Goal: Task Accomplishment & Management: Manage account settings

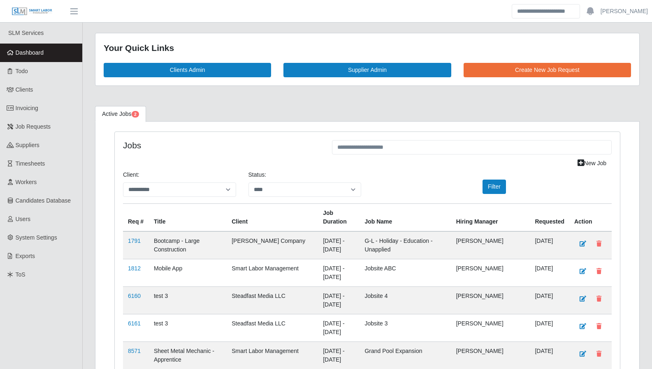
select select "****"
click at [38, 69] on link "Todo" at bounding box center [41, 71] width 82 height 19
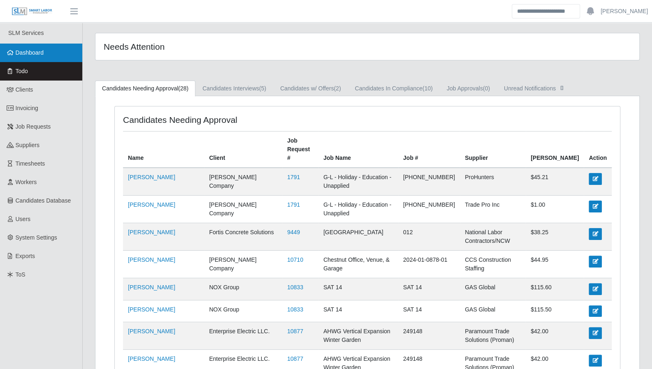
click at [33, 57] on link "Dashboard" at bounding box center [41, 53] width 82 height 19
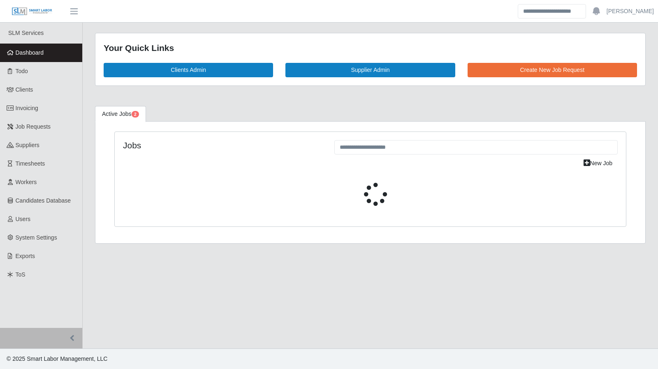
select select "****"
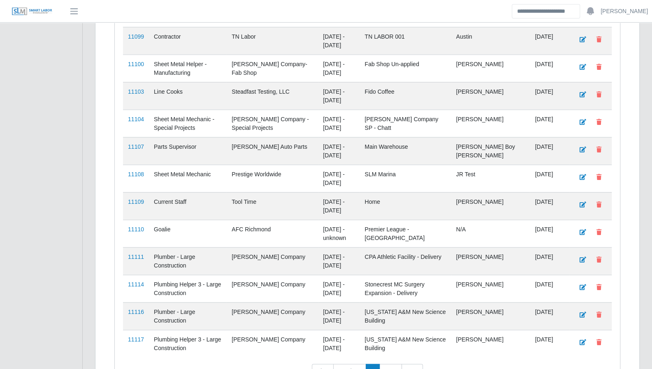
scroll to position [1131, 0]
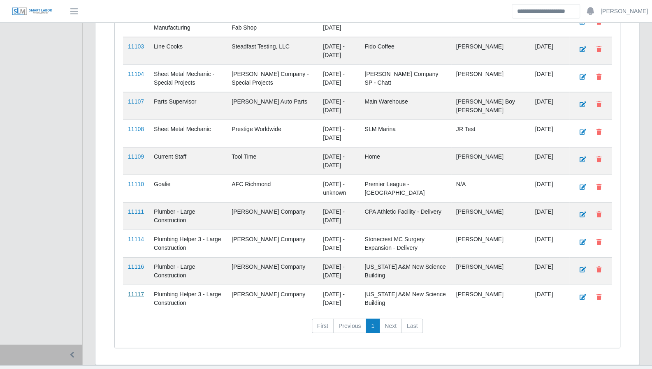
click at [131, 291] on link "11117" at bounding box center [136, 294] width 16 height 7
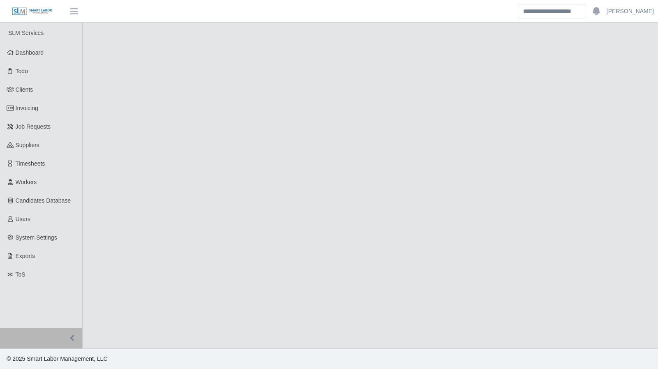
select select "****"
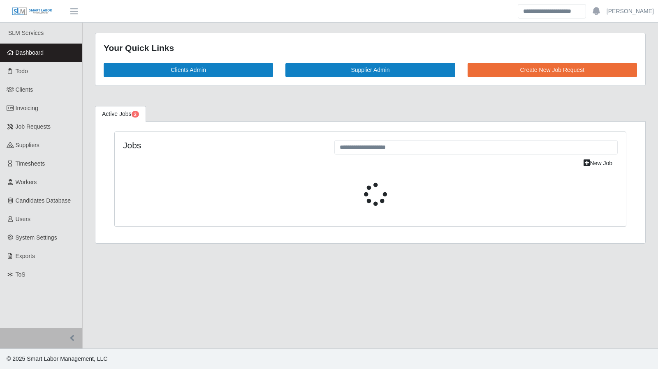
select select "****"
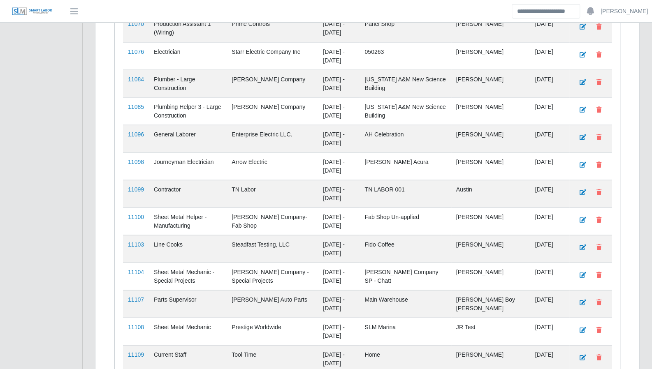
scroll to position [1131, 0]
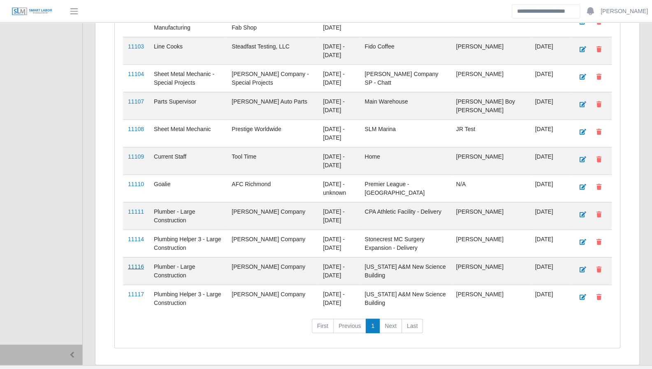
click at [139, 264] on link "11116" at bounding box center [136, 267] width 16 height 7
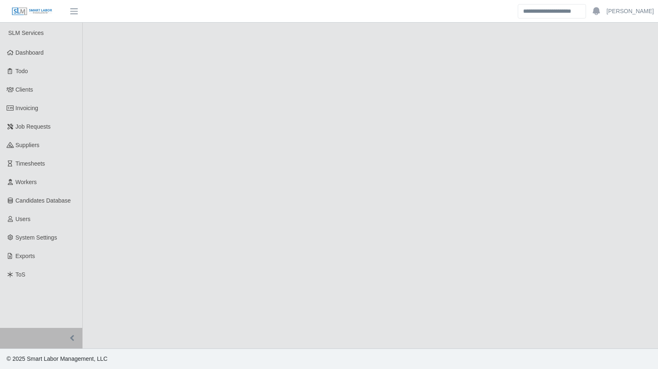
select select "****"
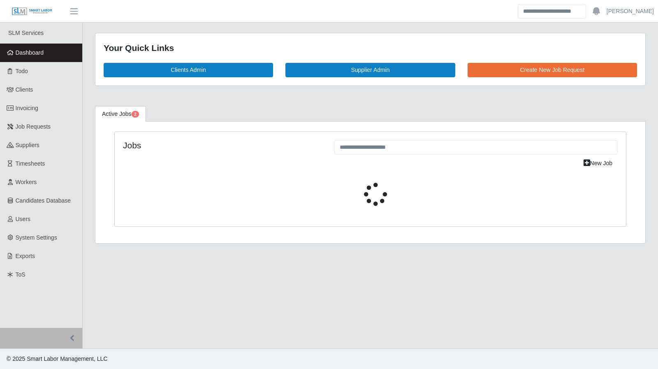
select select "****"
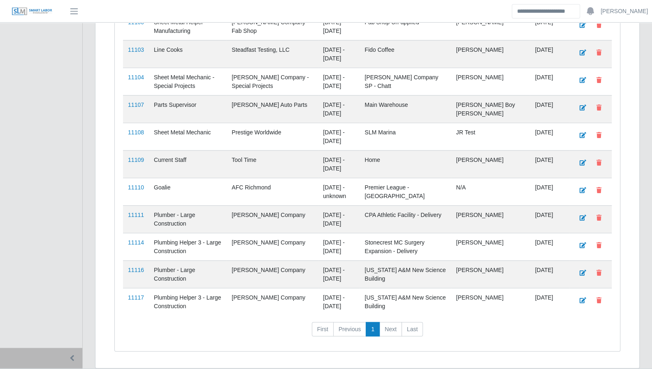
scroll to position [1131, 0]
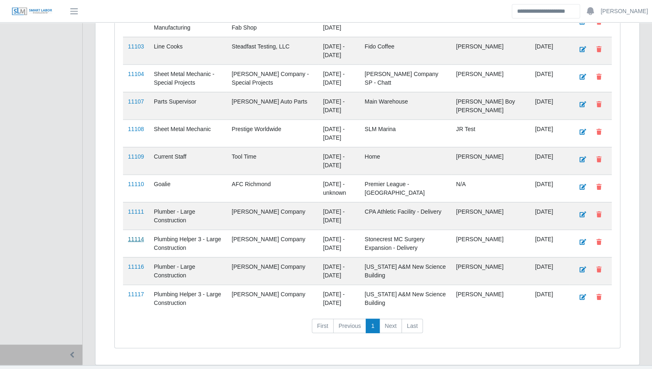
click at [130, 236] on link "11114" at bounding box center [136, 239] width 16 height 7
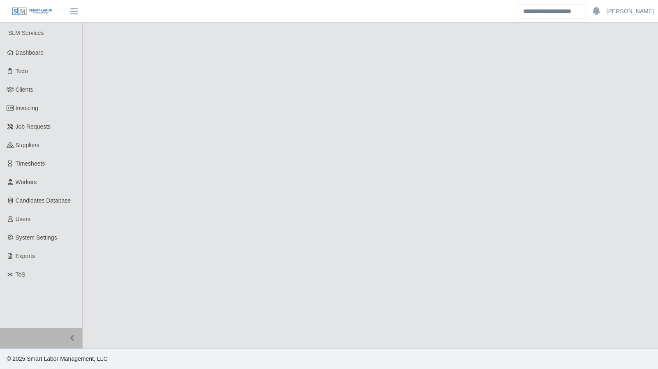
select select "****"
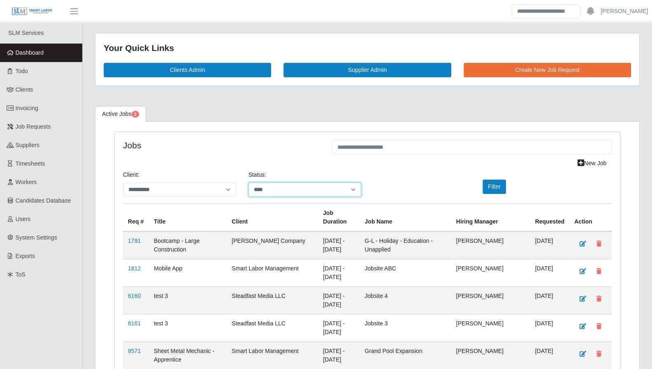
drag, startPoint x: 275, startPoint y: 189, endPoint x: 275, endPoint y: 193, distance: 4.6
click at [275, 189] on select "**********" at bounding box center [304, 190] width 113 height 14
select select "*******"
click at [248, 183] on select "**********" at bounding box center [304, 190] width 113 height 14
click at [493, 185] on button "Filter" at bounding box center [493, 187] width 23 height 14
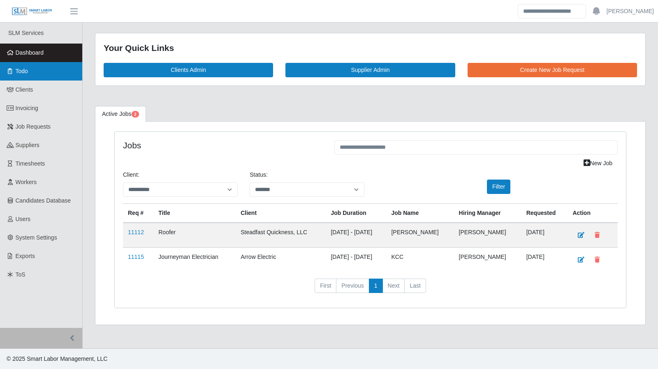
click at [36, 78] on link "Todo" at bounding box center [41, 71] width 82 height 19
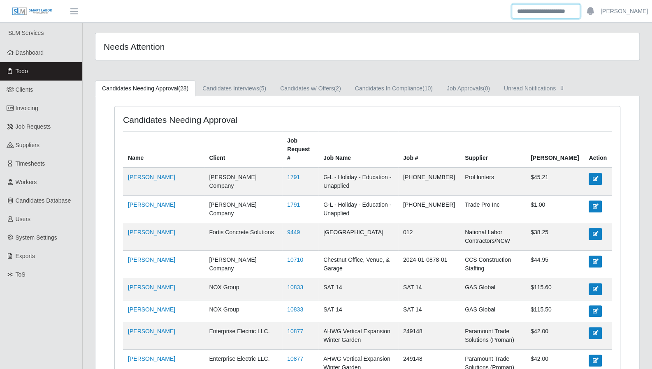
click at [545, 14] on input "Search" at bounding box center [545, 11] width 68 height 14
type input "*****"
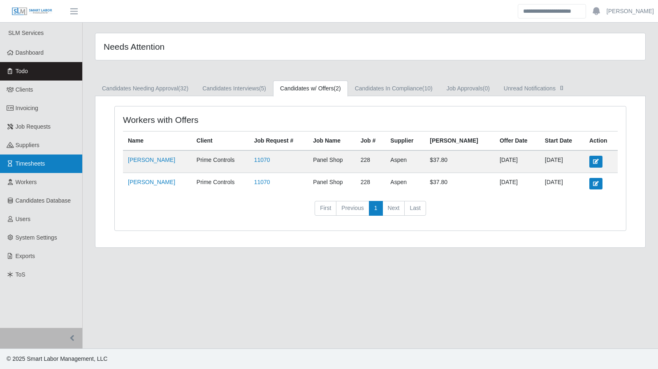
click at [36, 160] on span "Timesheets" at bounding box center [31, 163] width 30 height 7
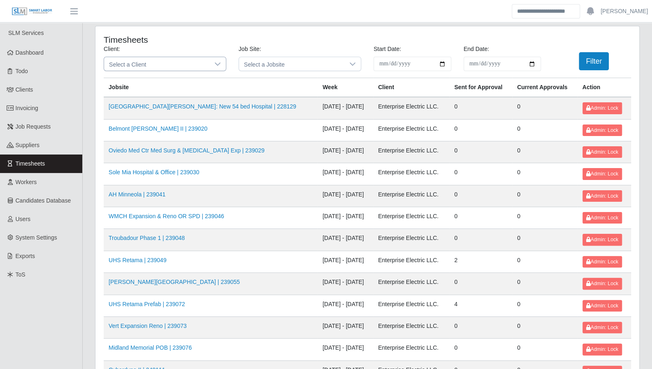
click at [218, 60] on div at bounding box center [217, 64] width 16 height 14
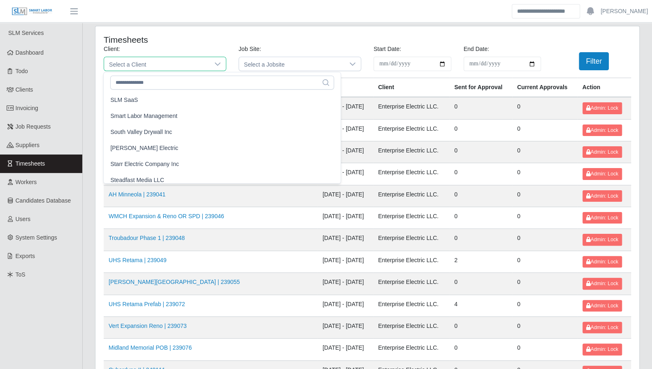
scroll to position [811, 0]
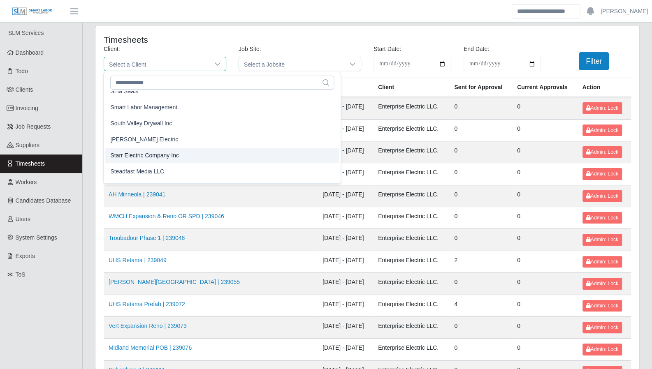
click at [177, 155] on li "Starr Electric Company Inc" at bounding box center [222, 155] width 234 height 15
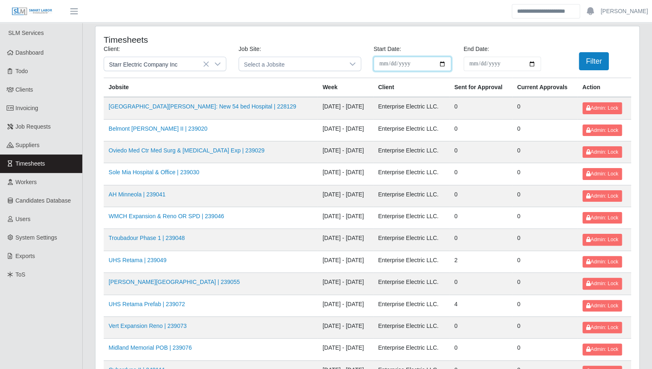
click at [443, 65] on input "**********" at bounding box center [412, 64] width 78 height 14
type input "**********"
click at [533, 65] on input "End Date:" at bounding box center [502, 64] width 78 height 14
type input "**********"
click at [587, 66] on button "Filter" at bounding box center [593, 61] width 30 height 18
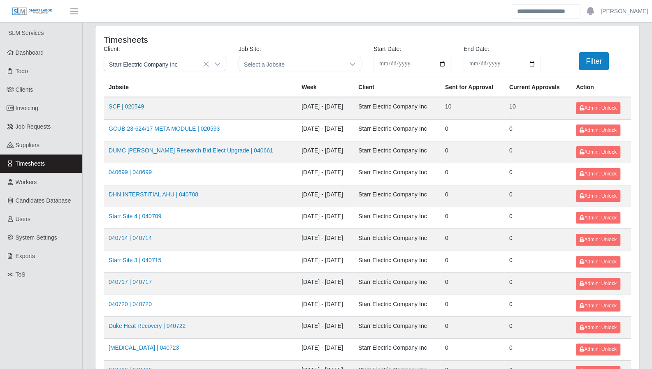
click at [129, 104] on link "SCF | 020549" at bounding box center [126, 106] width 35 height 7
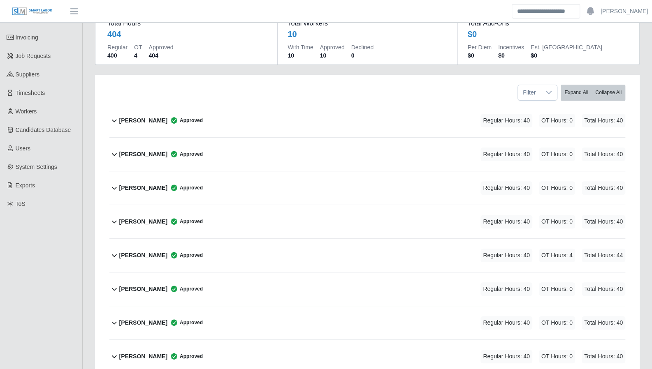
scroll to position [81, 0]
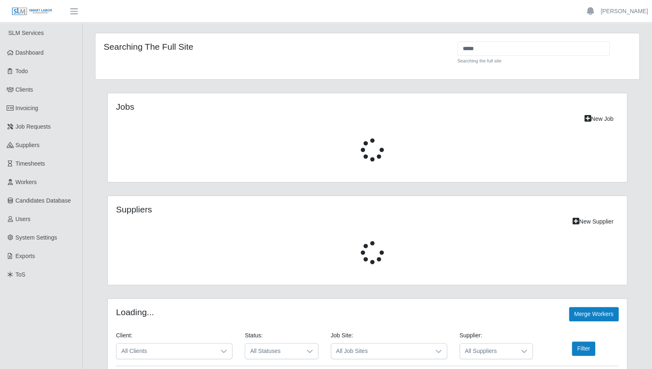
select select "****"
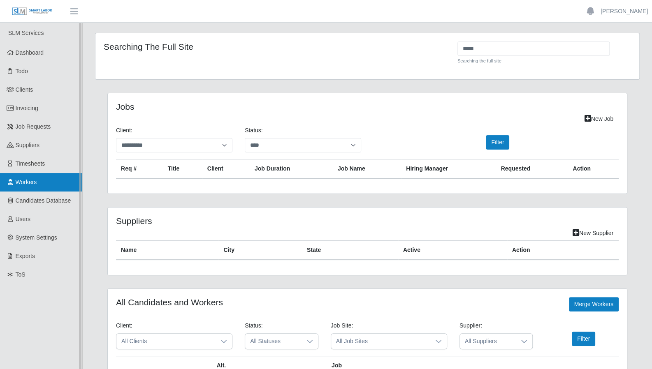
click at [27, 181] on span "Workers" at bounding box center [26, 182] width 21 height 7
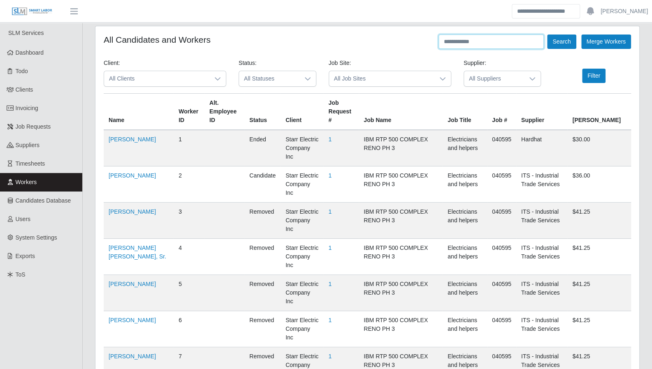
click at [465, 42] on input "text" at bounding box center [490, 42] width 105 height 14
type input "*****"
click at [547, 35] on button "Search" at bounding box center [561, 42] width 29 height 14
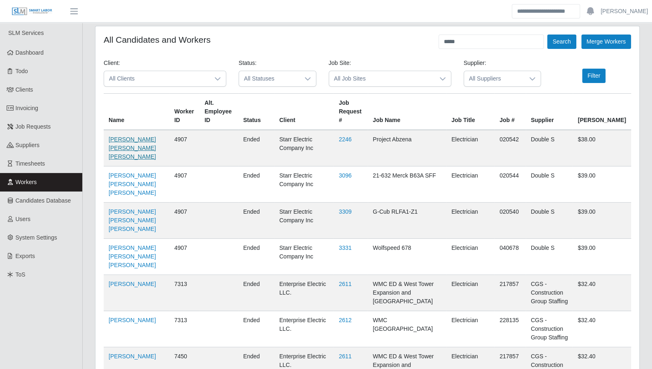
click at [122, 160] on link "Mario Joel Lagos Rodriguez" at bounding box center [132, 148] width 47 height 24
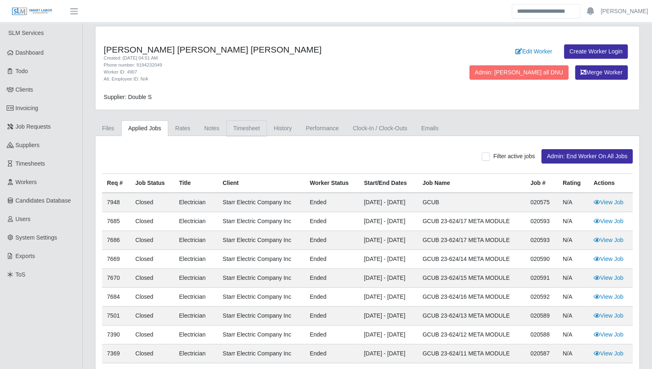
click at [248, 133] on link "Timesheet" at bounding box center [246, 128] width 41 height 16
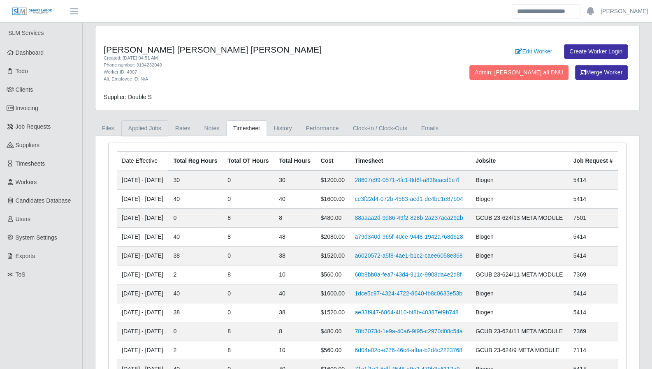
click at [132, 126] on link "Applied Jobs" at bounding box center [144, 128] width 47 height 16
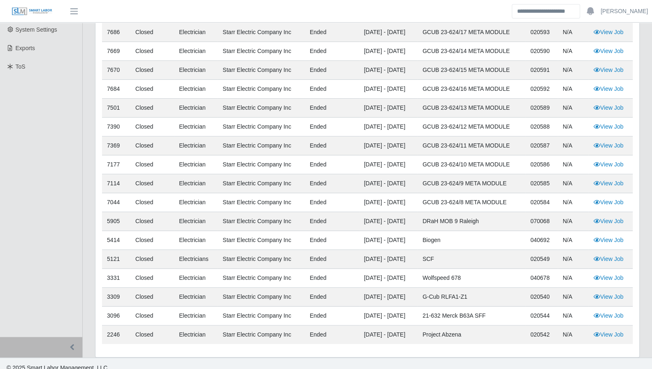
scroll to position [213, 0]
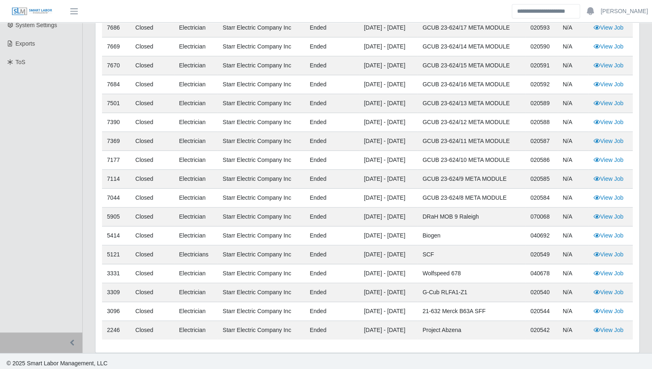
click at [286, 189] on td "Starr Electric Company Inc" at bounding box center [260, 198] width 87 height 19
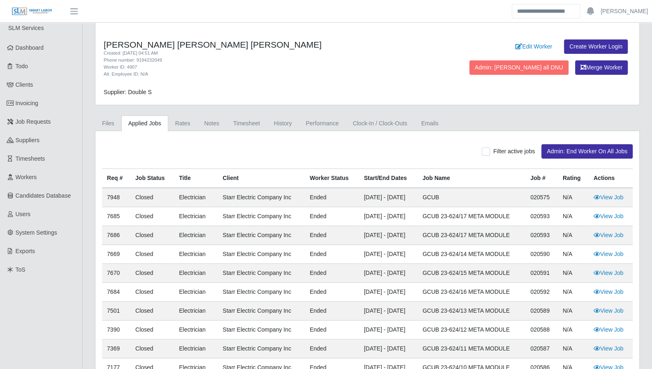
scroll to position [0, 0]
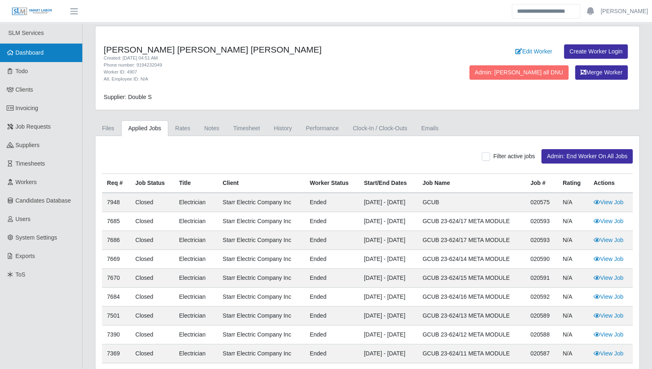
click at [48, 54] on link "Dashboard" at bounding box center [41, 53] width 82 height 19
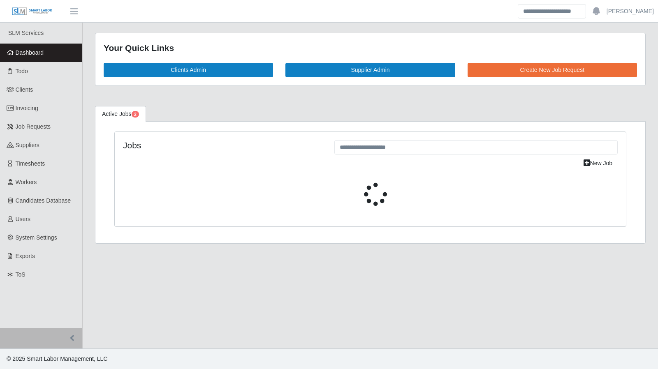
select select "****"
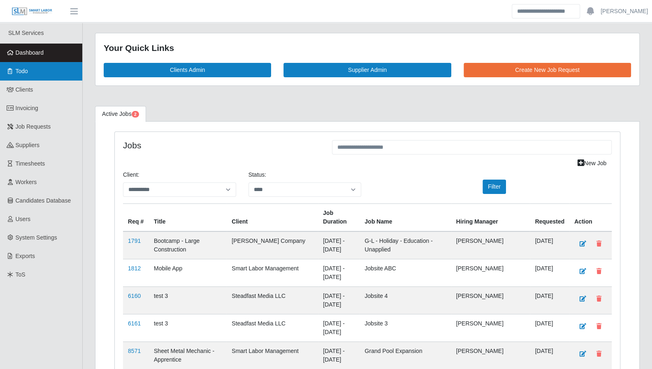
click at [21, 79] on link "Todo" at bounding box center [41, 71] width 82 height 19
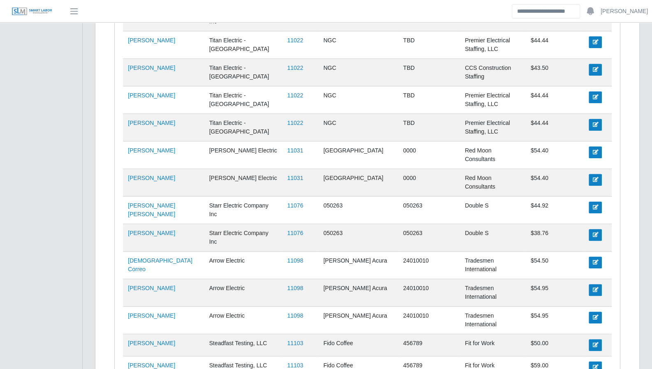
scroll to position [537, 0]
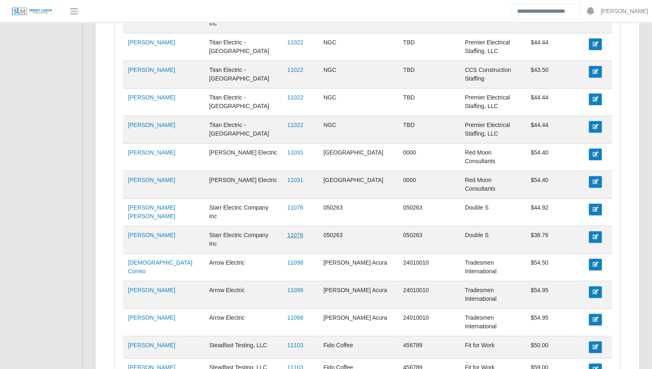
click at [287, 232] on link "11076" at bounding box center [295, 235] width 16 height 7
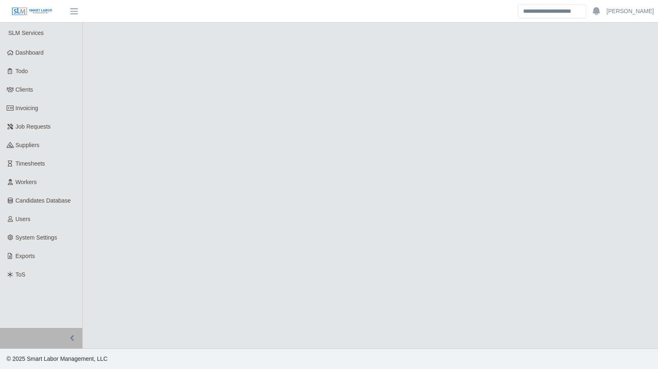
select select "****"
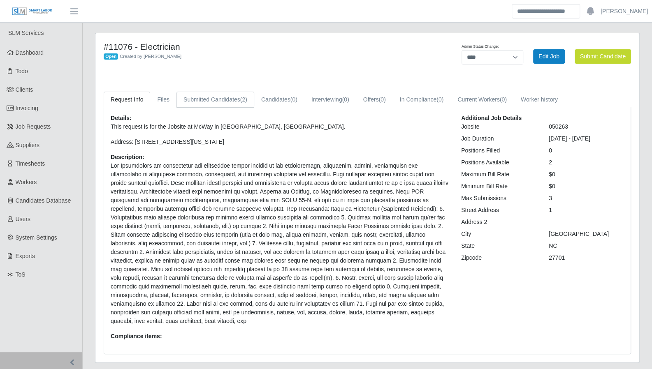
click at [215, 101] on link "Submitted Candidates (2)" at bounding box center [215, 100] width 78 height 16
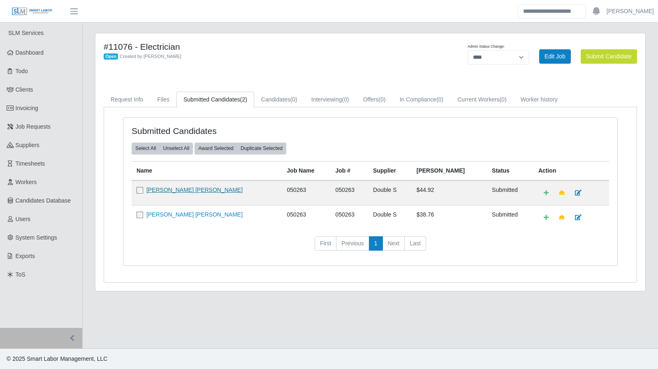
click at [189, 189] on link "Barno Terance Walter" at bounding box center [194, 190] width 96 height 7
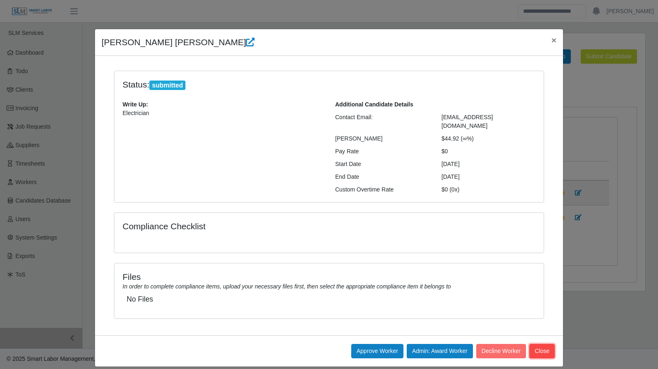
click at [543, 344] on button "Close" at bounding box center [541, 351] width 25 height 14
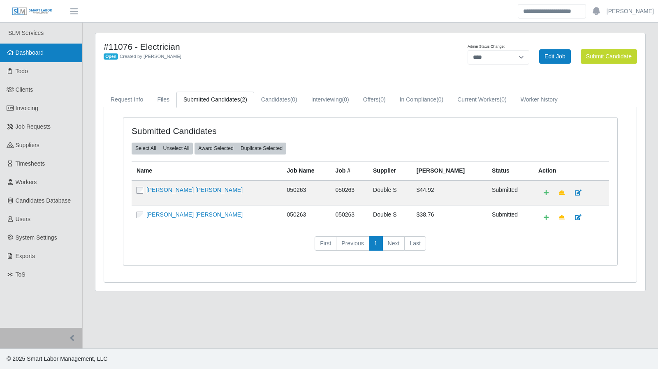
click at [27, 58] on link "Dashboard" at bounding box center [41, 53] width 82 height 19
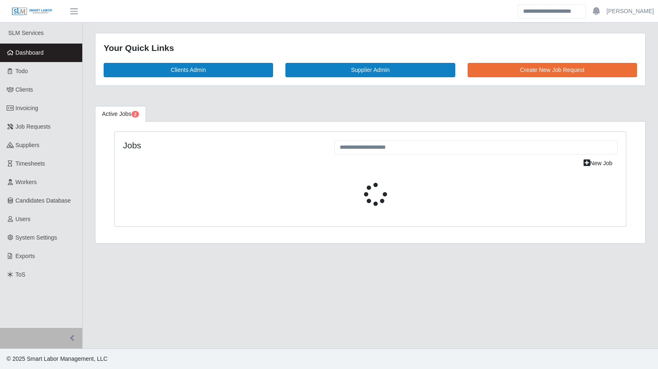
select select "****"
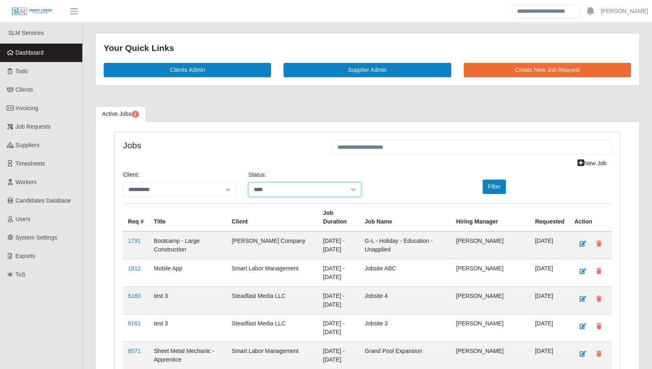
click at [289, 189] on select "**********" at bounding box center [304, 190] width 113 height 14
click at [350, 171] on div "**********" at bounding box center [304, 184] width 125 height 26
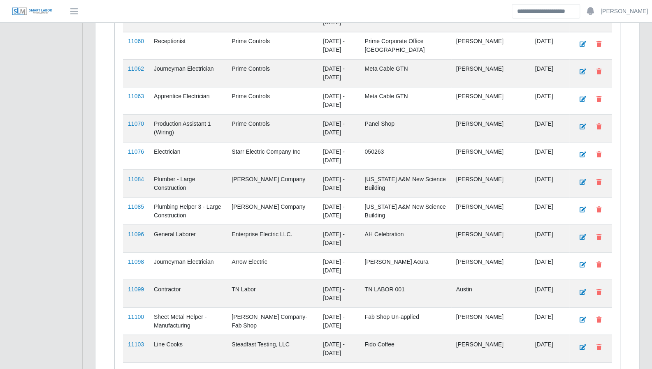
scroll to position [820, 0]
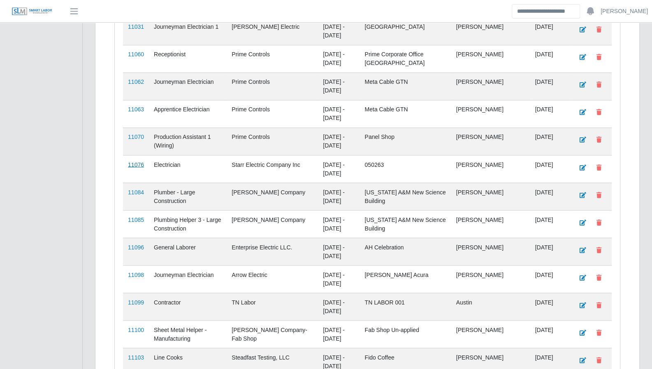
drag, startPoint x: 136, startPoint y: 152, endPoint x: 136, endPoint y: 147, distance: 4.5
click at [136, 161] on link "11076" at bounding box center [136, 164] width 16 height 7
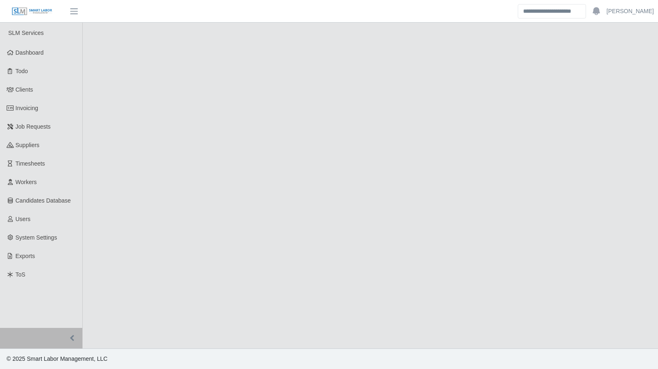
select select "****"
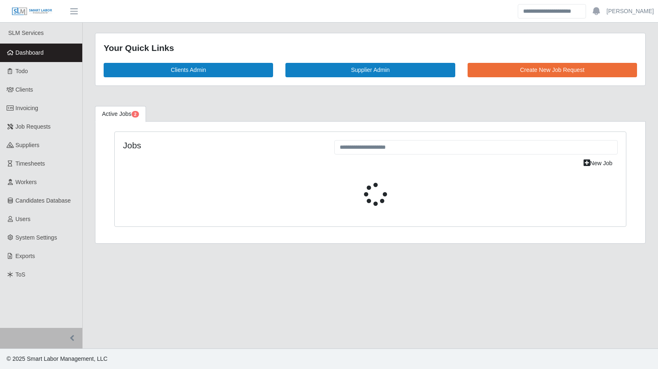
select select "****"
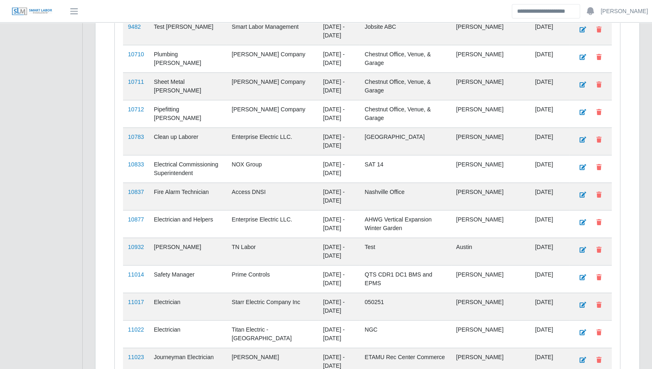
scroll to position [437, 0]
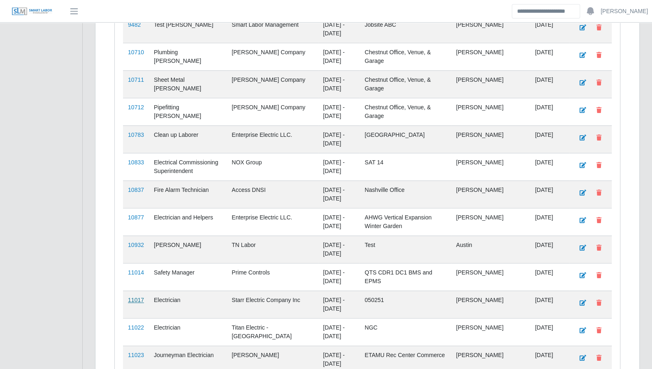
click at [136, 297] on link "11017" at bounding box center [136, 300] width 16 height 7
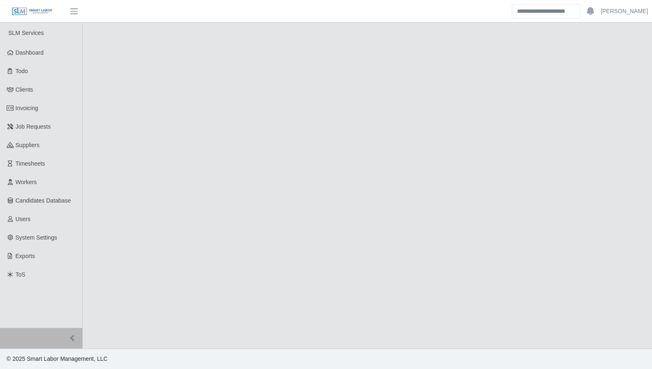
select select "****"
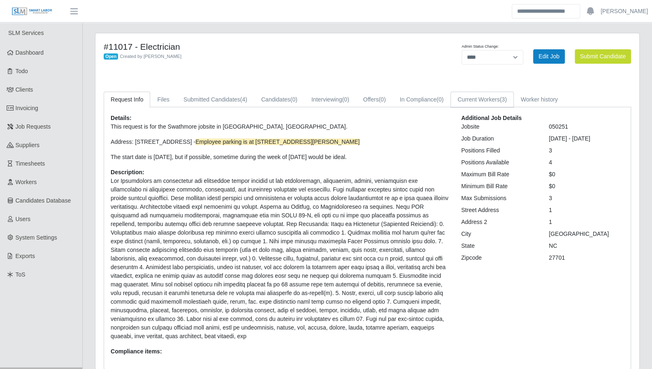
click at [493, 104] on link "Current Workers (3)" at bounding box center [481, 100] width 63 height 16
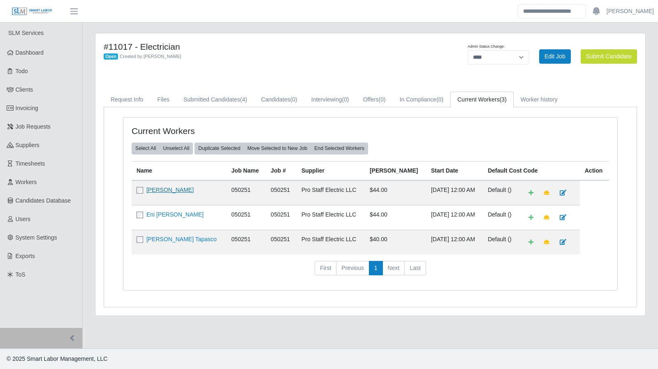
click at [177, 190] on link "[PERSON_NAME]" at bounding box center [169, 190] width 47 height 7
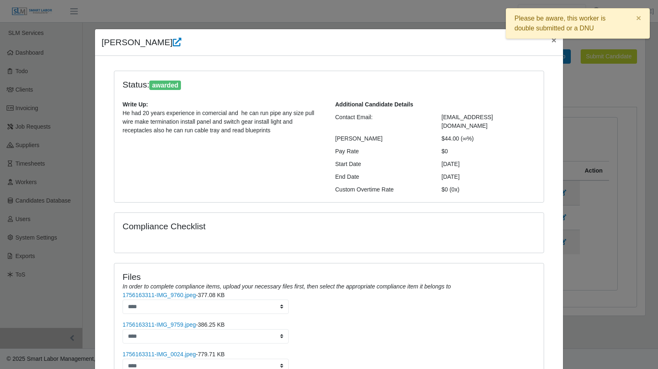
scroll to position [106, 0]
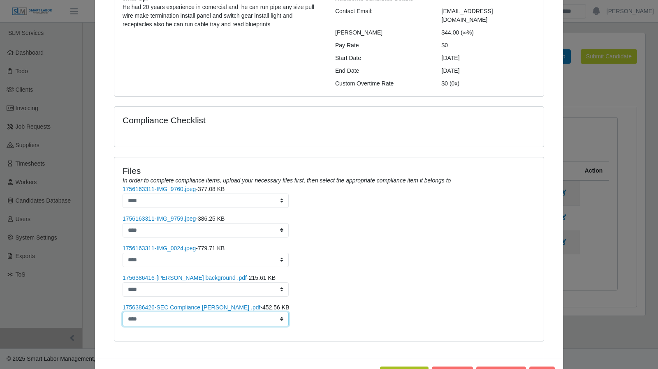
click at [278, 312] on select "****" at bounding box center [206, 319] width 166 height 14
click at [358, 303] on li "1756386426-SEC Compliance Carlos Sierra .pdf - 452.56 KB ****" at bounding box center [329, 314] width 413 height 23
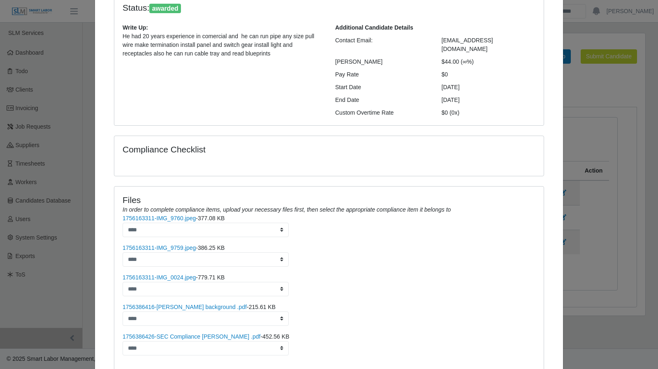
scroll to position [0, 0]
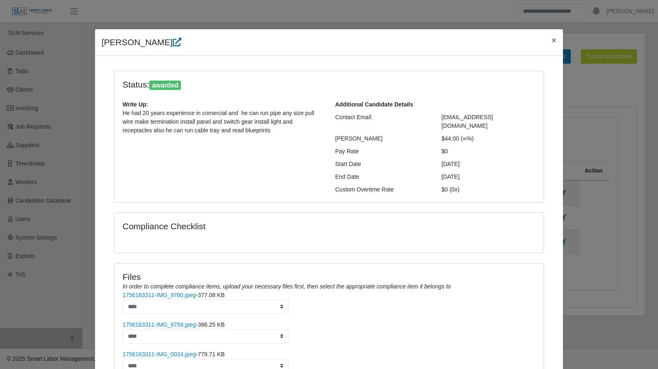
click at [173, 41] on icon at bounding box center [177, 42] width 9 height 9
click at [553, 42] on span "×" at bounding box center [553, 39] width 5 height 9
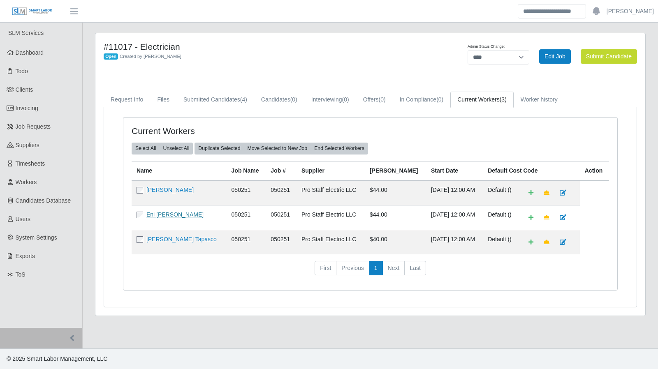
click at [167, 213] on link "Eni [PERSON_NAME]" at bounding box center [174, 214] width 57 height 7
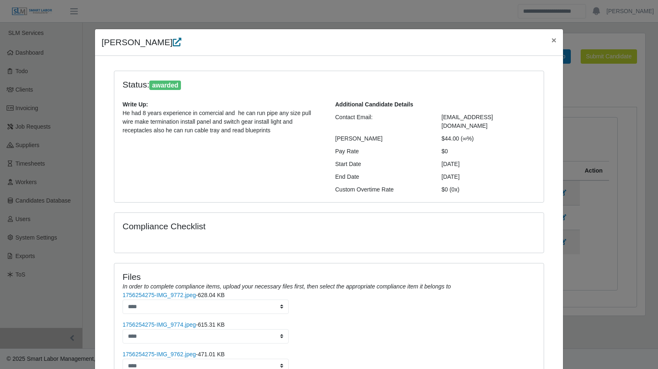
click at [173, 43] on icon at bounding box center [177, 42] width 9 height 9
click at [552, 41] on span "×" at bounding box center [553, 39] width 5 height 9
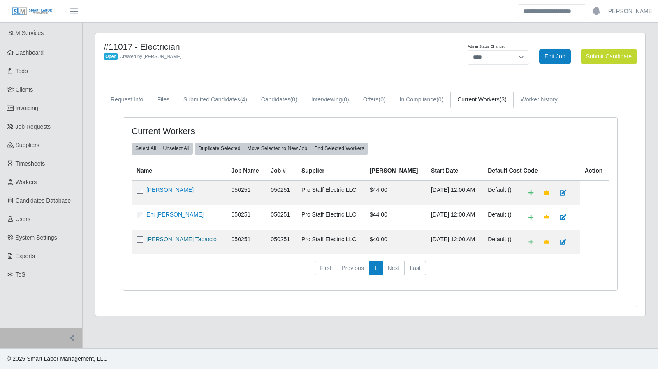
click at [178, 237] on link "[PERSON_NAME] Tapasco" at bounding box center [181, 239] width 70 height 7
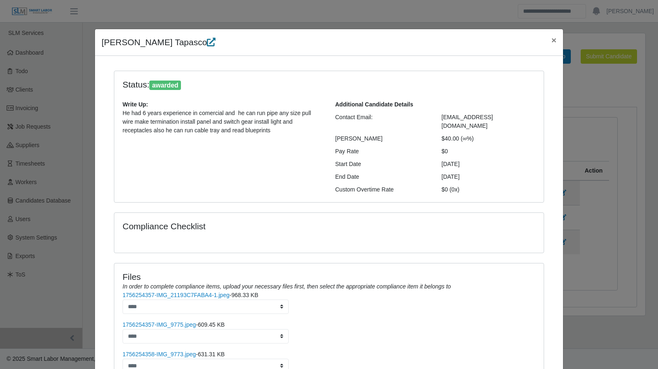
click at [207, 46] on icon at bounding box center [211, 42] width 9 height 9
click at [551, 39] on span "×" at bounding box center [553, 39] width 5 height 9
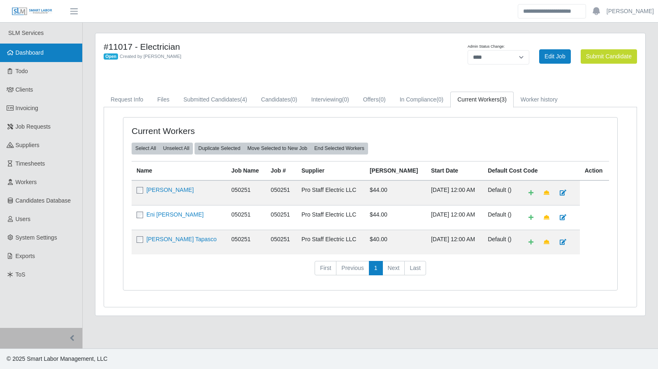
click at [39, 55] on span "Dashboard" at bounding box center [30, 52] width 28 height 7
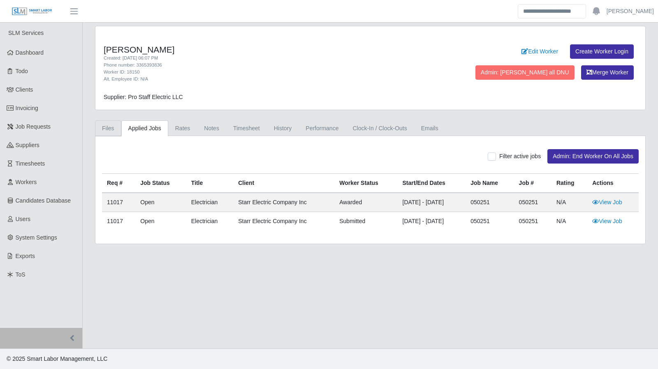
drag, startPoint x: 117, startPoint y: 126, endPoint x: 113, endPoint y: 126, distance: 4.1
click at [117, 126] on link "Files" at bounding box center [108, 128] width 26 height 16
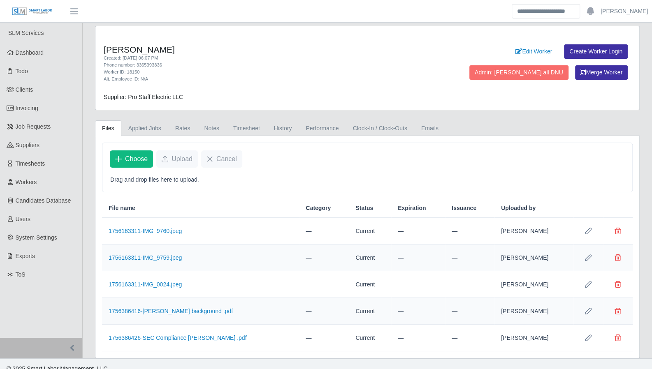
scroll to position [7, 0]
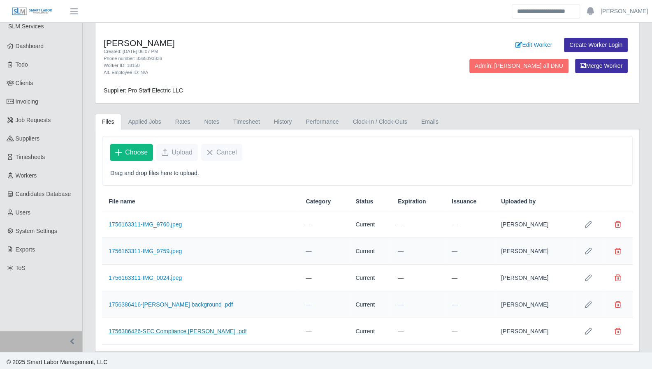
click at [196, 330] on link "1756386426-SEC Compliance [PERSON_NAME] .pdf" at bounding box center [178, 331] width 138 height 7
click at [587, 331] on icon "Row Edit" at bounding box center [588, 331] width 7 height 7
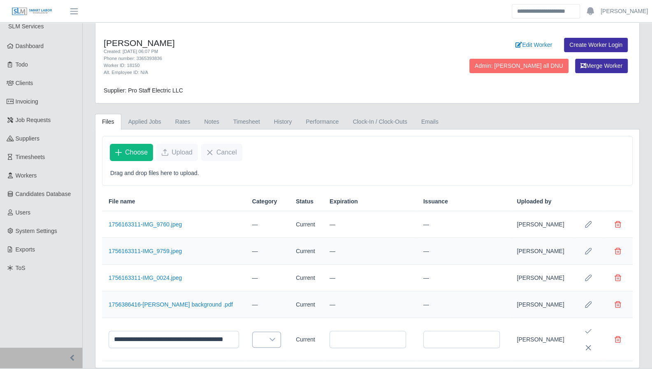
click at [264, 339] on div at bounding box center [272, 339] width 16 height 15
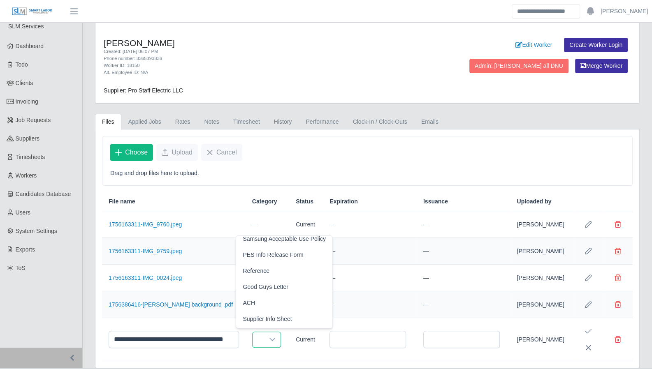
scroll to position [215, 0]
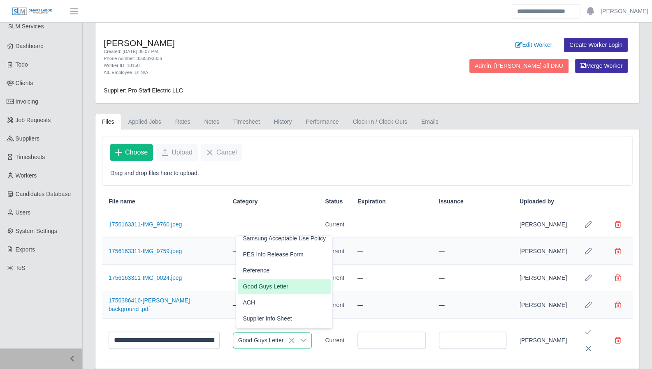
click at [287, 289] on li "Good Guys Letter" at bounding box center [284, 286] width 93 height 15
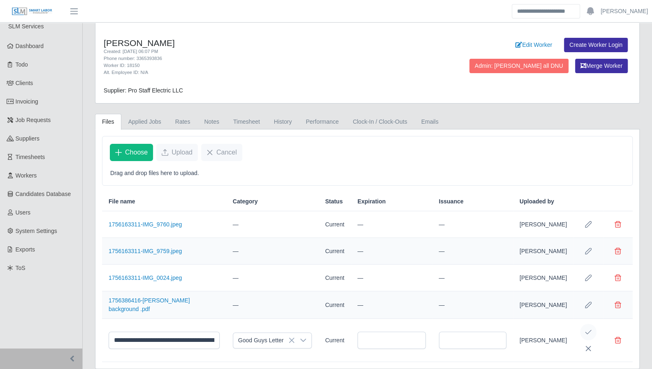
click at [592, 333] on button "Save Edit" at bounding box center [588, 332] width 16 height 16
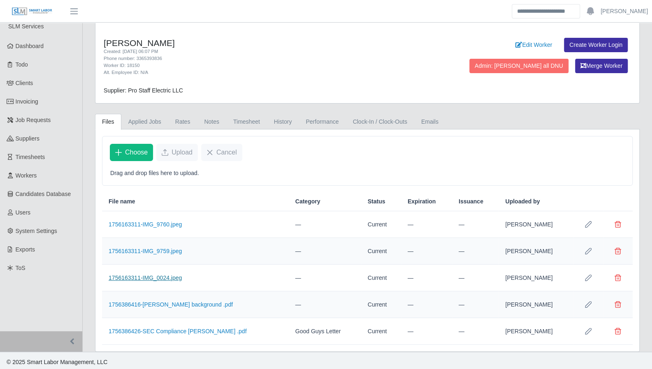
click at [168, 276] on link "1756163311-IMG_0024.jpeg" at bounding box center [145, 278] width 73 height 7
click at [160, 248] on link "1756163311-IMG_9759.jpeg" at bounding box center [145, 251] width 73 height 7
click at [138, 222] on link "1756163311-IMG_9760.jpeg" at bounding box center [145, 224] width 73 height 7
click at [585, 222] on icon "Row Edit" at bounding box center [588, 224] width 7 height 7
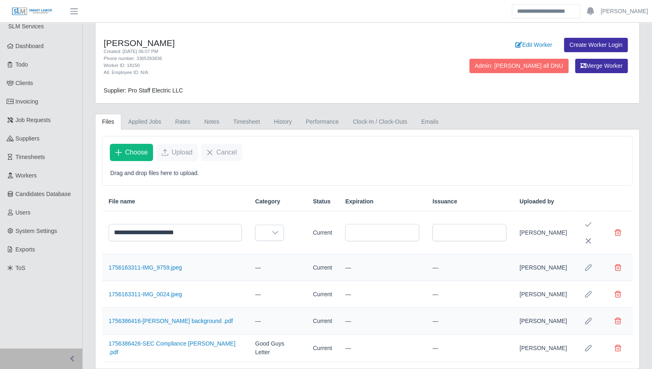
click at [589, 260] on button "Row Edit" at bounding box center [588, 267] width 16 height 16
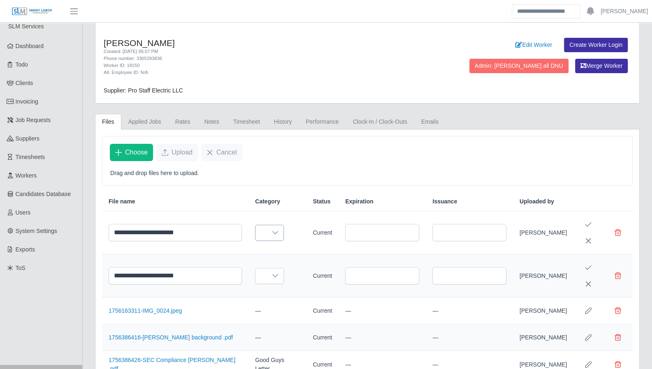
click at [267, 229] on div at bounding box center [275, 232] width 16 height 15
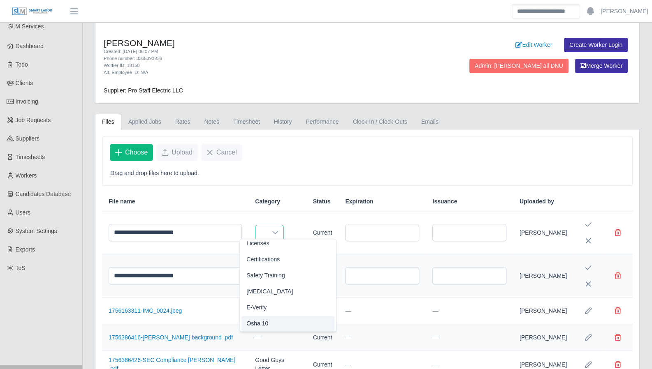
click at [278, 323] on li "Osha 10" at bounding box center [287, 323] width 93 height 15
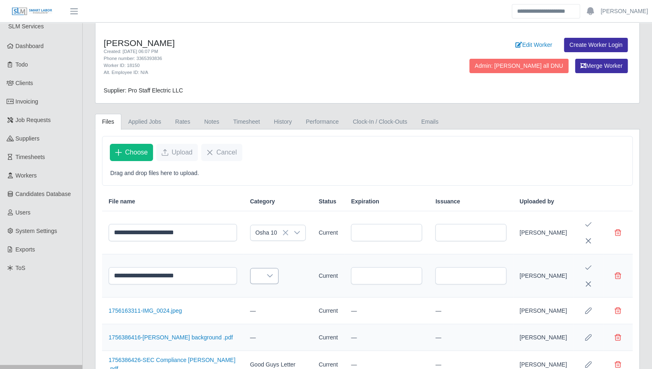
click at [266, 274] on icon at bounding box center [269, 276] width 7 height 7
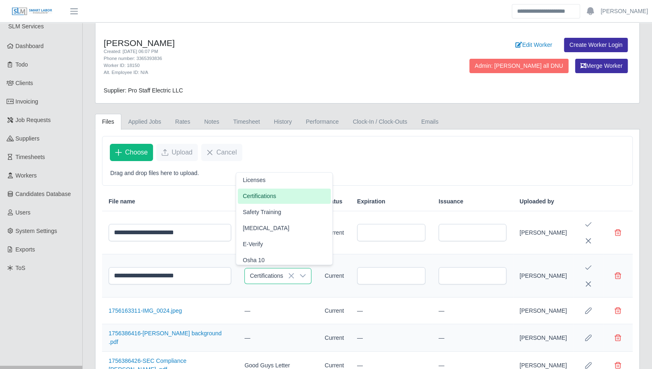
click at [284, 195] on li "Certifications" at bounding box center [284, 196] width 93 height 15
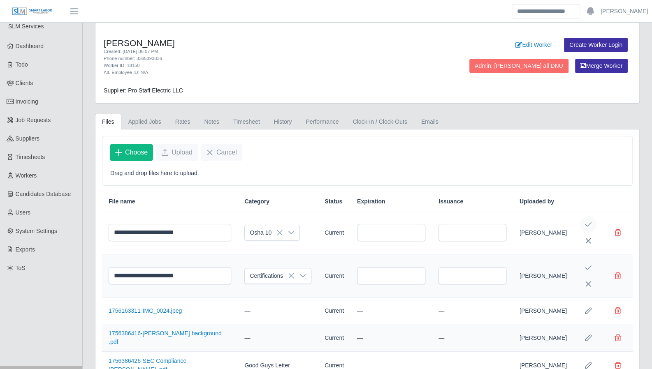
click at [588, 223] on icon "Save Edit" at bounding box center [588, 224] width 7 height 7
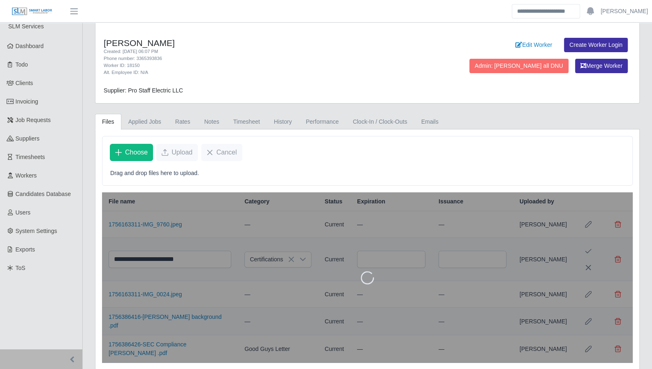
scroll to position [0, 0]
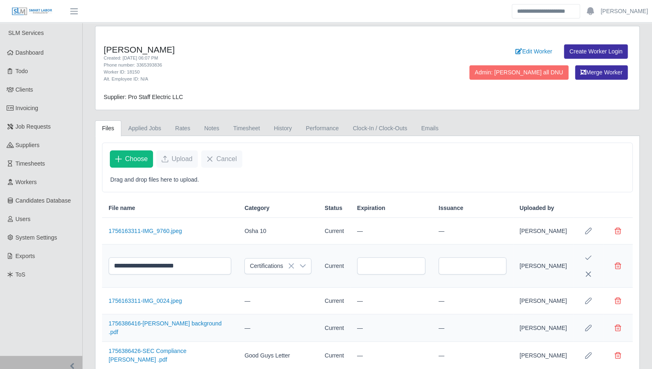
click at [590, 255] on icon "Save Edit" at bounding box center [588, 257] width 7 height 7
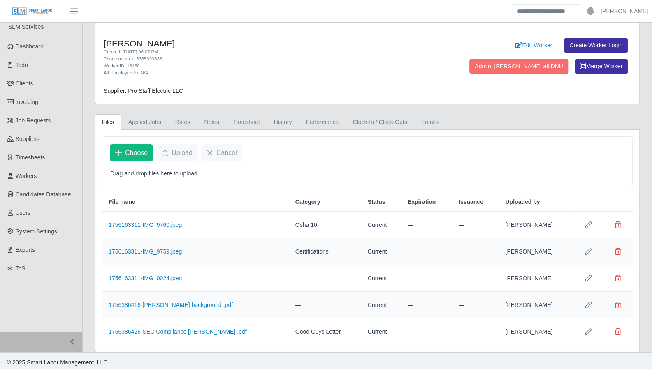
scroll to position [7, 0]
click at [166, 276] on link "1756163311-IMG_0024.jpeg" at bounding box center [145, 278] width 73 height 7
click at [178, 301] on link "1756386416-[PERSON_NAME] background .pdf" at bounding box center [171, 304] width 124 height 7
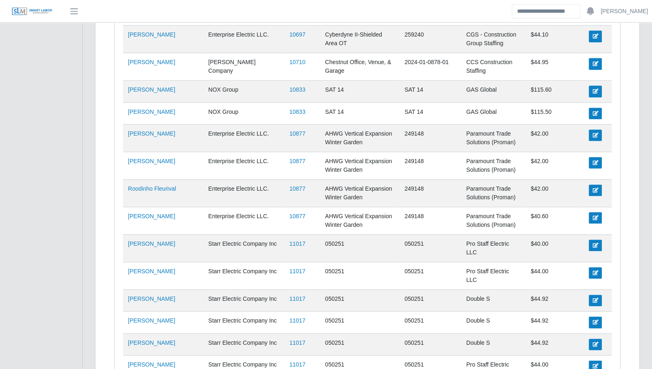
scroll to position [472, 0]
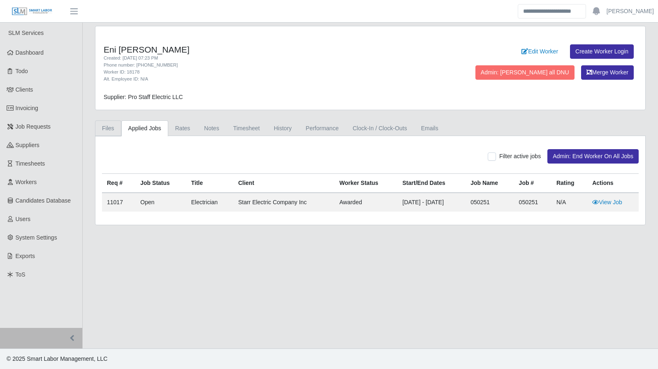
click at [109, 124] on link "Files" at bounding box center [108, 128] width 26 height 16
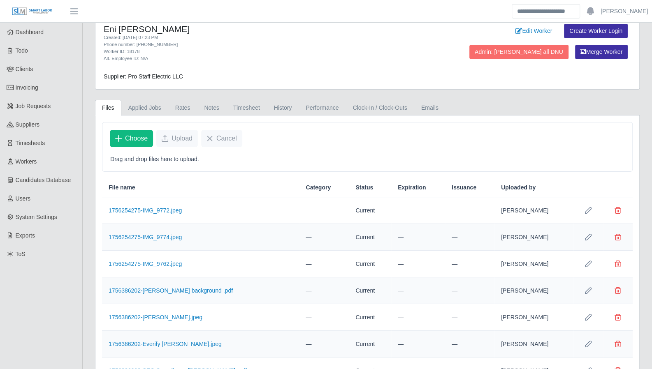
scroll to position [60, 0]
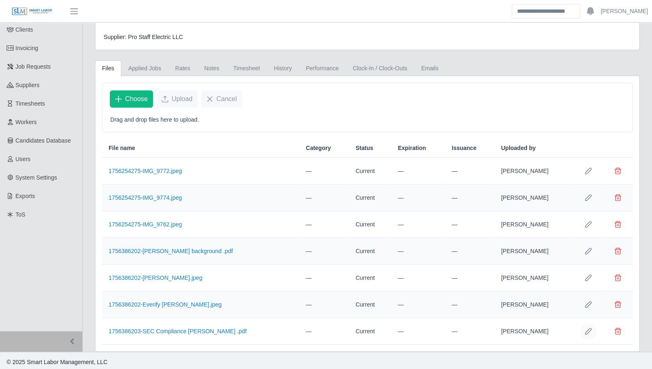
click at [585, 333] on button "Row Edit" at bounding box center [588, 331] width 16 height 16
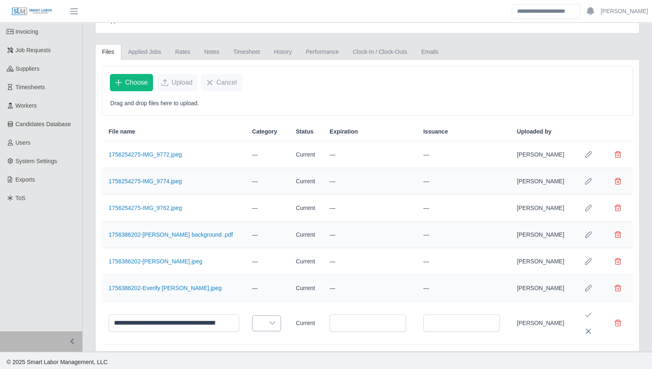
click at [269, 320] on icon at bounding box center [272, 323] width 7 height 7
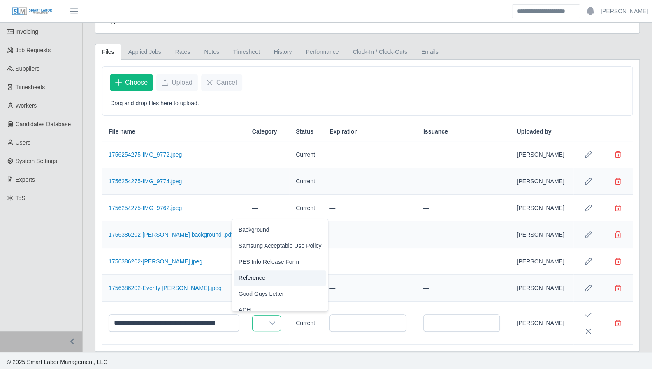
scroll to position [191, 0]
click at [264, 296] on li "Good Guys Letter" at bounding box center [280, 293] width 93 height 15
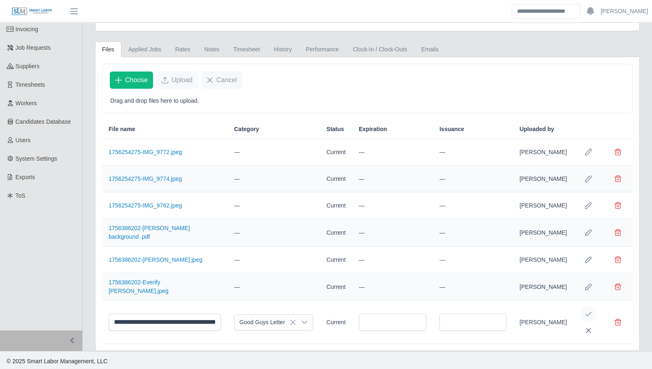
click at [590, 315] on icon "Save Edit" at bounding box center [588, 314] width 7 height 7
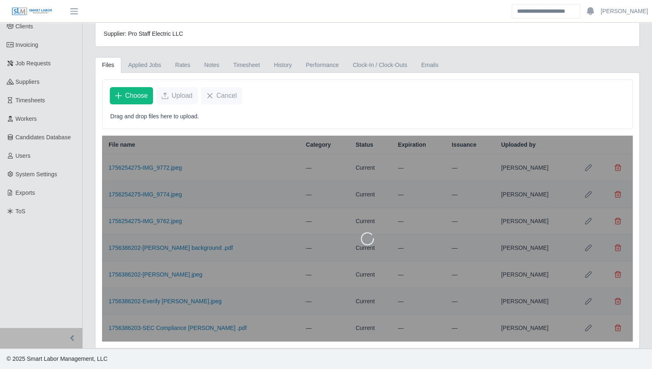
scroll to position [60, 0]
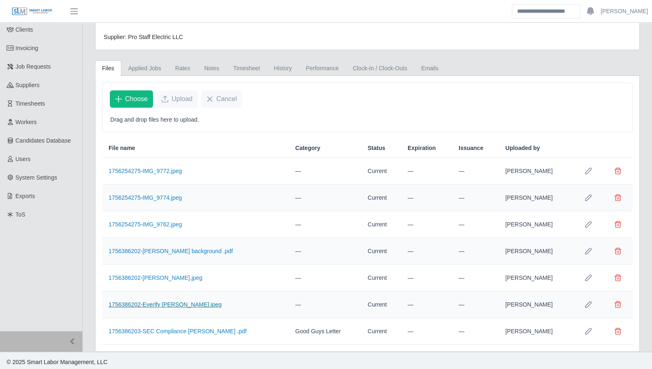
click at [183, 301] on link "1756386202-Everify Eni Zelaya.jpeg" at bounding box center [165, 304] width 113 height 7
click at [179, 278] on link "1756386202-Eni Zelaya Ladder.jpeg" at bounding box center [156, 278] width 94 height 7
click at [585, 277] on icon "Row Edit" at bounding box center [588, 278] width 7 height 7
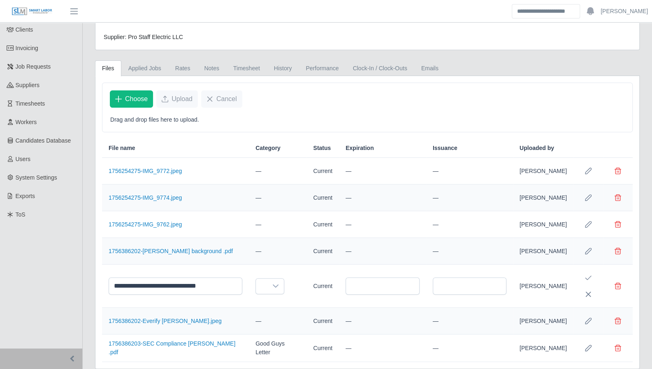
scroll to position [76, 0]
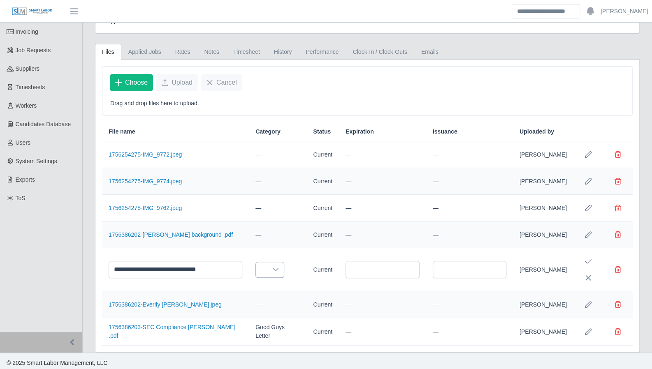
click at [273, 268] on icon at bounding box center [276, 269] width 6 height 3
click at [263, 299] on span "Certifications" at bounding box center [258, 301] width 33 height 9
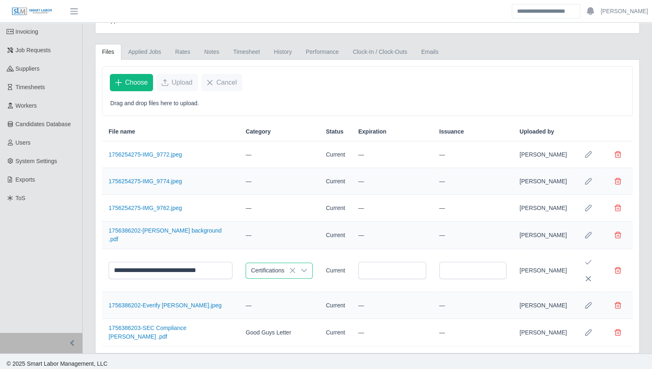
scroll to position [79, 0]
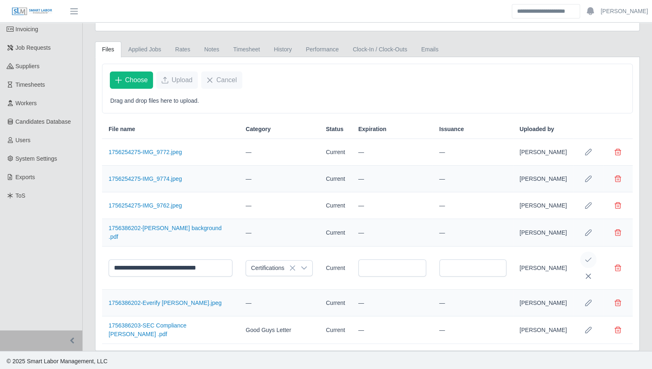
click at [593, 257] on button "Save Edit" at bounding box center [588, 260] width 16 height 16
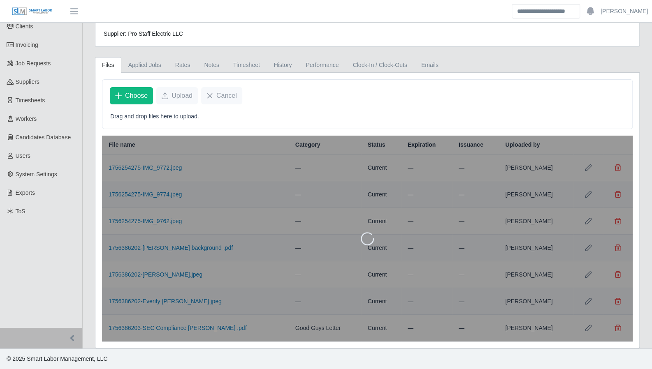
scroll to position [60, 0]
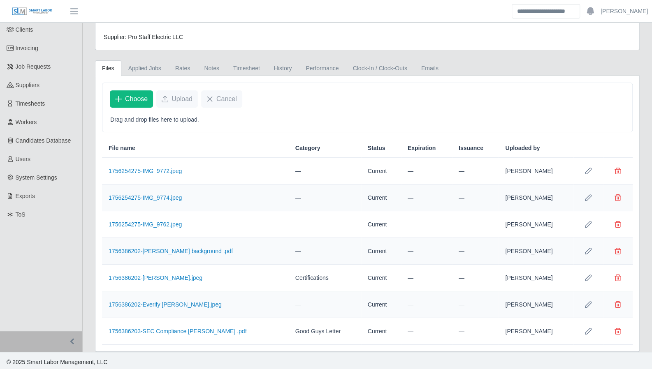
click at [164, 226] on td "1756254275-IMG_9762.jpeg" at bounding box center [195, 224] width 187 height 27
click at [164, 222] on link "1756254275-IMG_9762.jpeg" at bounding box center [145, 224] width 73 height 7
click at [162, 196] on link "1756254275-IMG_9774.jpeg" at bounding box center [145, 197] width 73 height 7
click at [587, 196] on icon "Row Edit" at bounding box center [588, 197] width 7 height 7
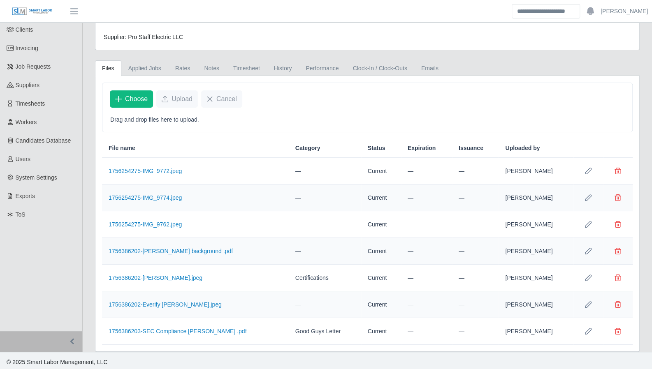
scroll to position [76, 0]
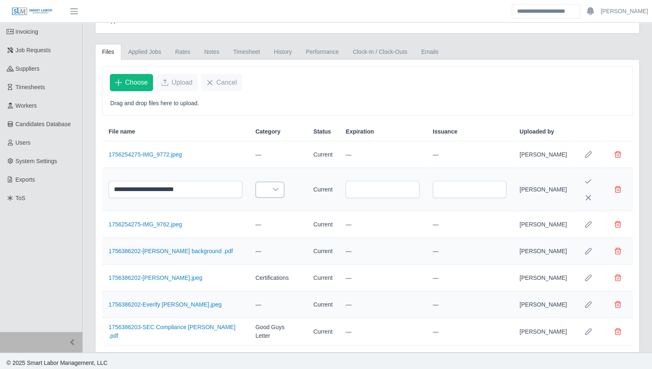
click at [272, 189] on icon at bounding box center [275, 189] width 7 height 7
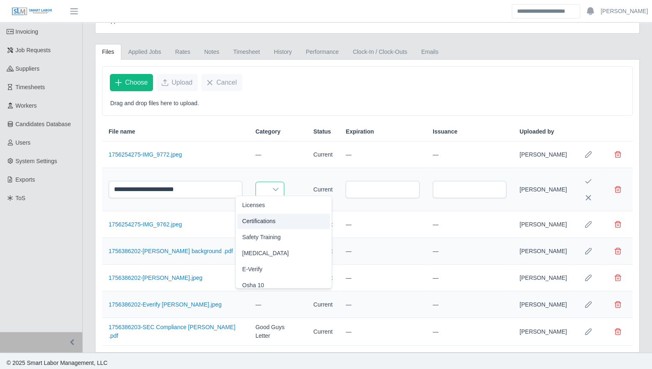
click at [252, 219] on span "Certifications" at bounding box center [258, 221] width 33 height 9
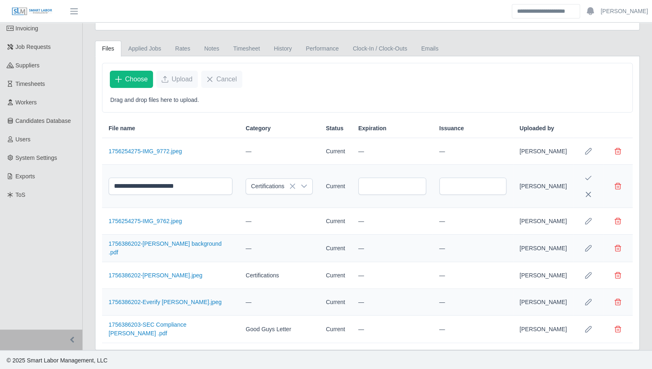
click at [584, 177] on button "Save Edit" at bounding box center [588, 178] width 16 height 16
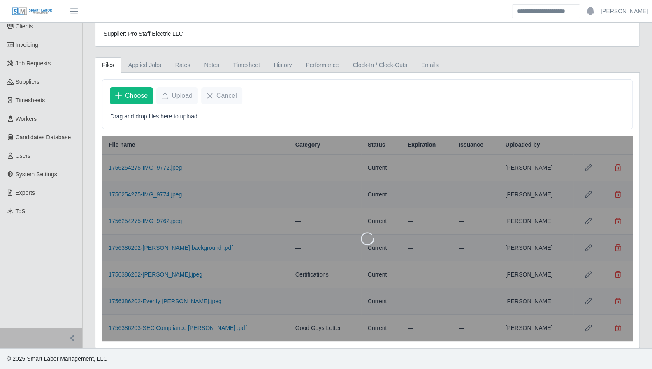
scroll to position [60, 0]
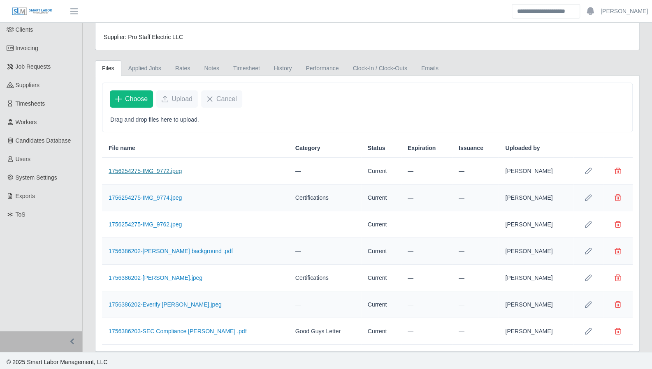
click at [169, 171] on link "1756254275-IMG_9772.jpeg" at bounding box center [145, 171] width 73 height 7
click at [585, 170] on icon "Row Edit" at bounding box center [588, 171] width 7 height 7
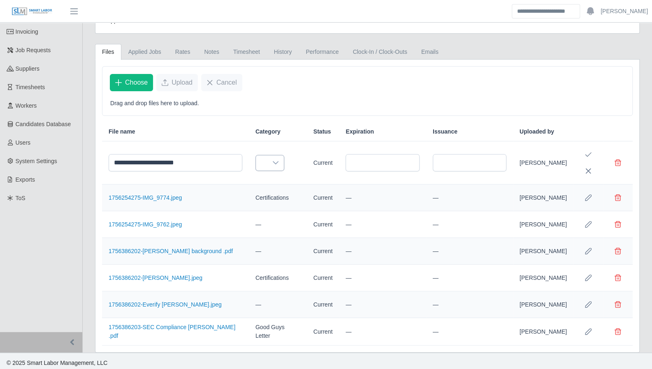
click at [267, 164] on div at bounding box center [275, 162] width 16 height 15
click at [258, 192] on span "Certifications" at bounding box center [258, 194] width 33 height 9
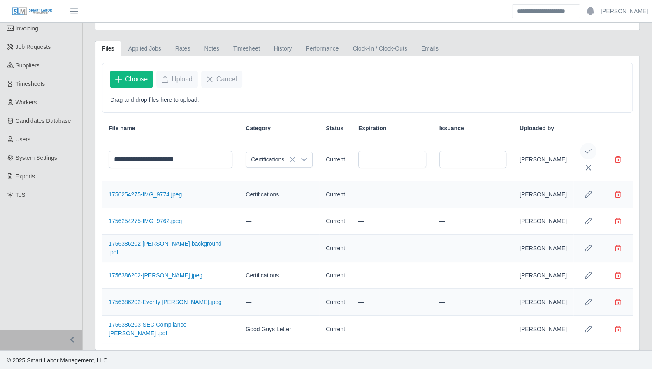
click at [587, 148] on icon "Save Edit" at bounding box center [588, 151] width 7 height 7
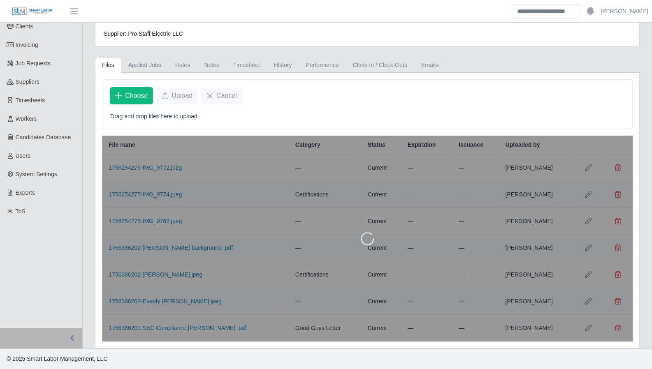
scroll to position [60, 0]
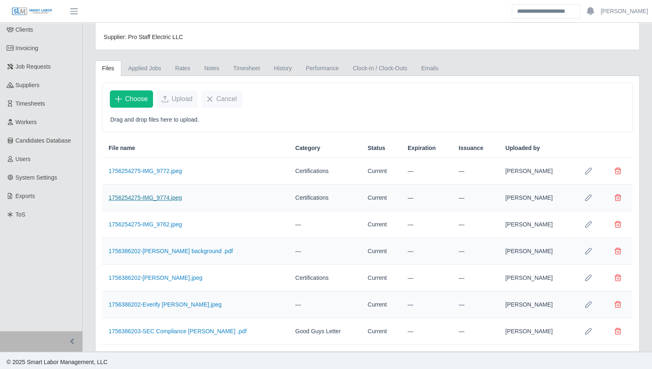
click at [144, 196] on link "1756254275-IMG_9774.jpeg" at bounding box center [145, 197] width 73 height 7
click at [586, 197] on icon "Row Edit" at bounding box center [588, 197] width 7 height 7
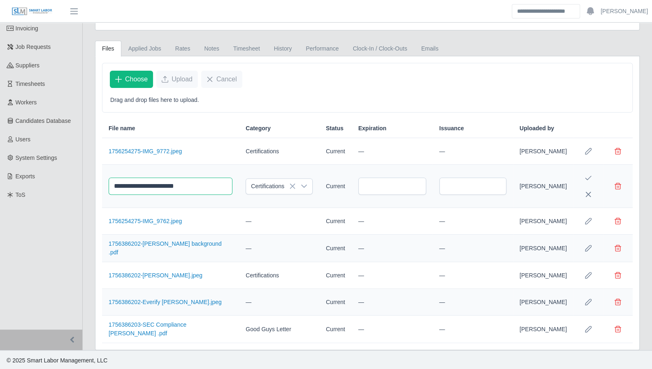
click at [179, 182] on input "**********" at bounding box center [171, 186] width 124 height 17
type input "**********"
click at [585, 175] on icon "Save Edit" at bounding box center [588, 178] width 7 height 7
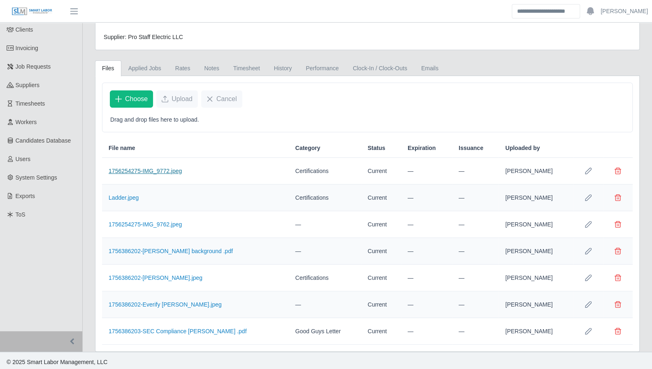
click at [169, 168] on link "1756254275-IMG_9772.jpeg" at bounding box center [145, 171] width 73 height 7
click at [585, 168] on icon "Row Edit" at bounding box center [588, 171] width 7 height 7
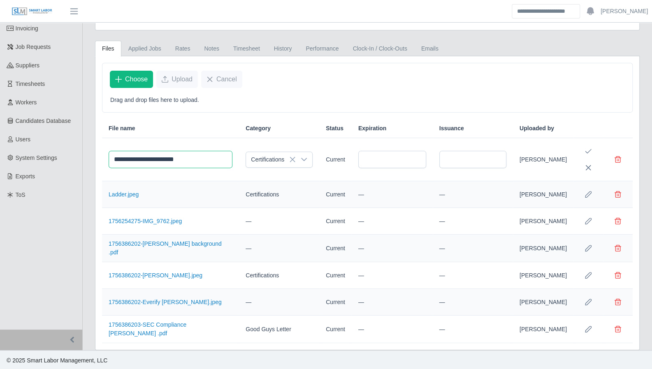
click at [178, 156] on input "**********" at bounding box center [171, 159] width 124 height 17
type input "*********"
click at [589, 152] on icon "Save Edit" at bounding box center [588, 151] width 7 height 7
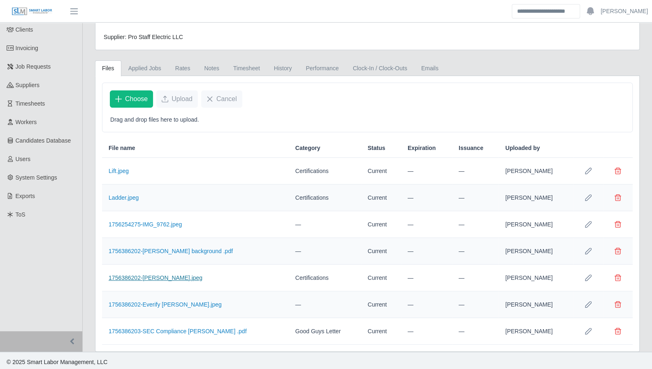
click at [146, 278] on link "1756386202-Eni Zelaya Ladder.jpeg" at bounding box center [156, 278] width 94 height 7
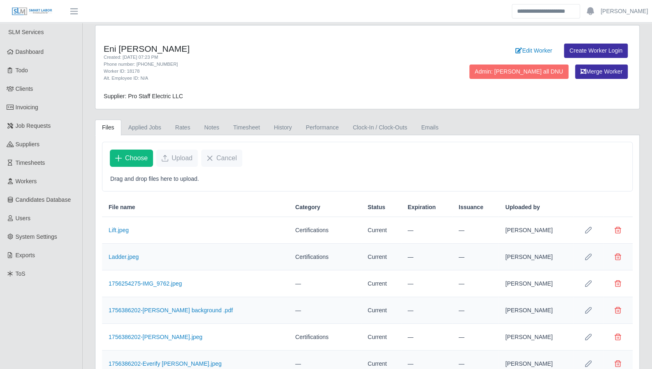
scroll to position [0, 0]
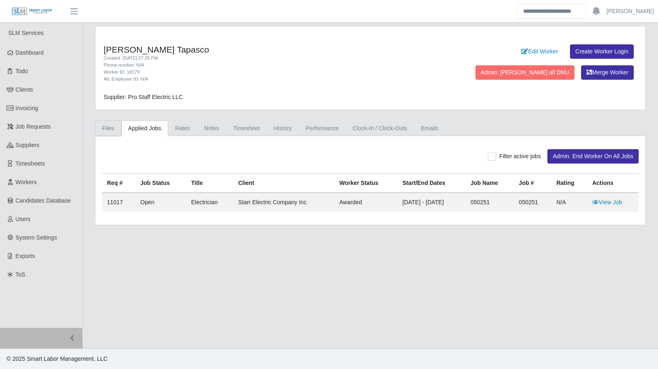
click at [109, 125] on link "Files" at bounding box center [108, 128] width 26 height 16
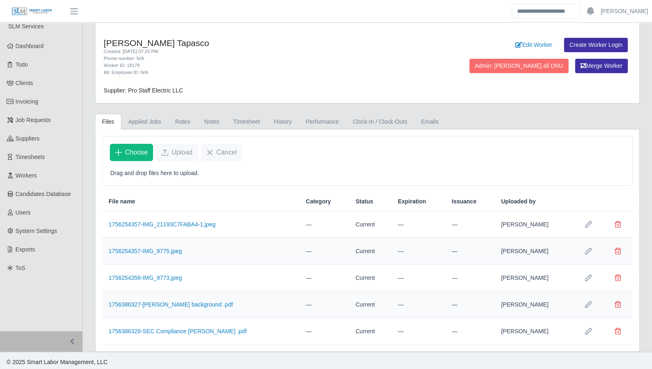
scroll to position [7, 0]
click at [213, 331] on link "1756386328-SEC Compliance Emerson .pdf" at bounding box center [178, 331] width 138 height 7
click at [590, 328] on icon "Row Edit" at bounding box center [588, 331] width 7 height 7
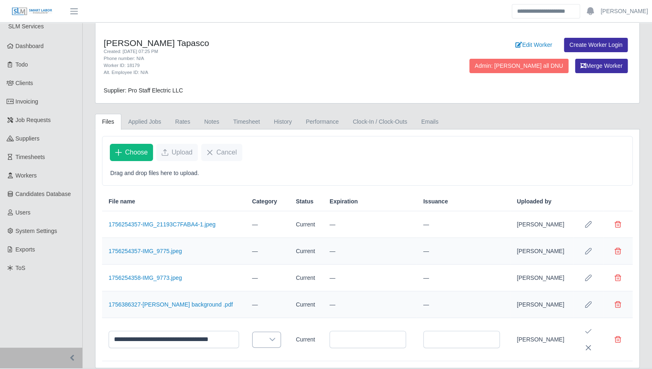
click at [264, 335] on div at bounding box center [272, 339] width 16 height 15
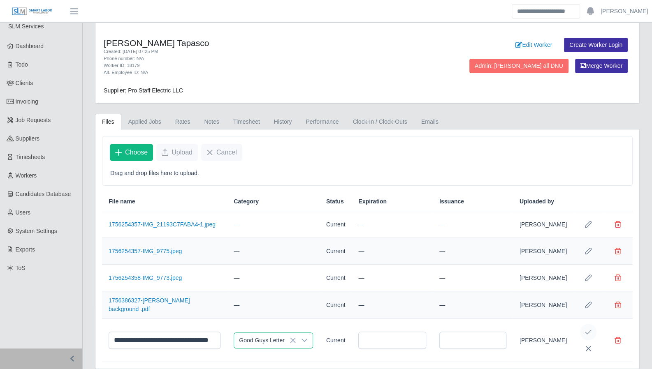
click at [590, 329] on icon "Save Edit" at bounding box center [588, 332] width 7 height 7
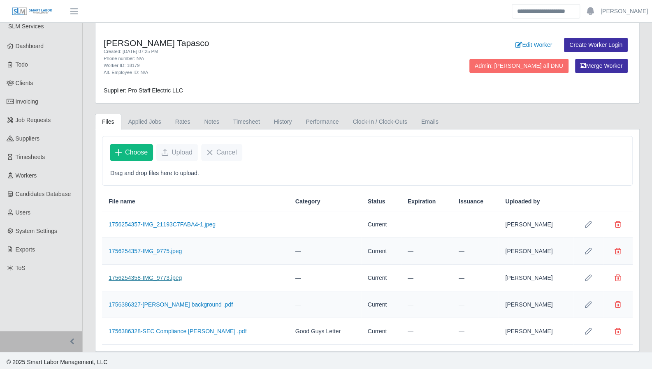
click at [150, 277] on link "1756254358-IMG_9773.jpeg" at bounding box center [145, 278] width 73 height 7
click at [588, 275] on icon "Row Edit" at bounding box center [588, 278] width 7 height 7
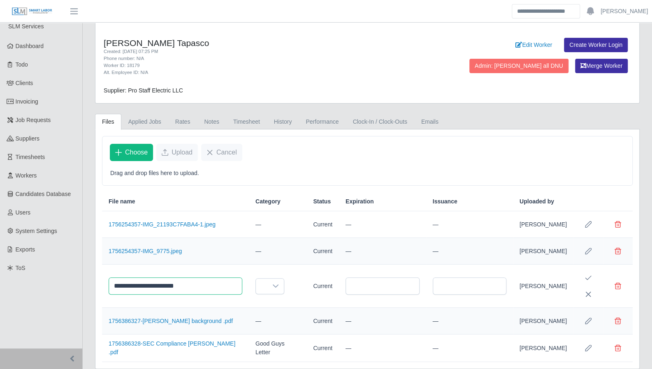
click at [180, 283] on input "**********" at bounding box center [176, 286] width 134 height 17
type input "*********"
click at [273, 285] on icon at bounding box center [276, 286] width 6 height 3
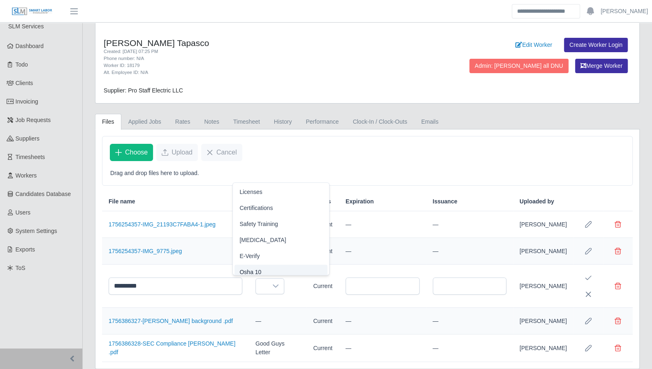
scroll to position [5, 0]
click at [260, 202] on span "Certifications" at bounding box center [255, 203] width 33 height 9
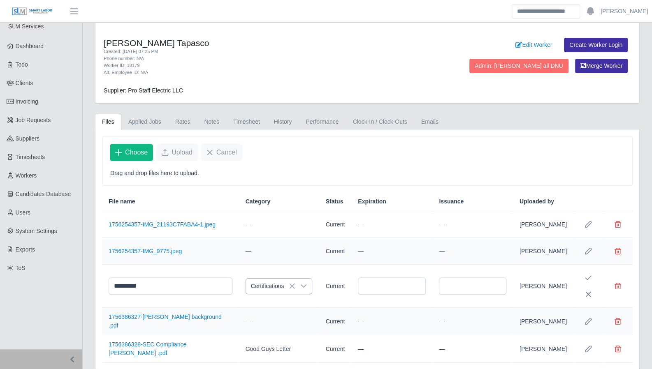
click at [300, 283] on icon at bounding box center [303, 286] width 7 height 7
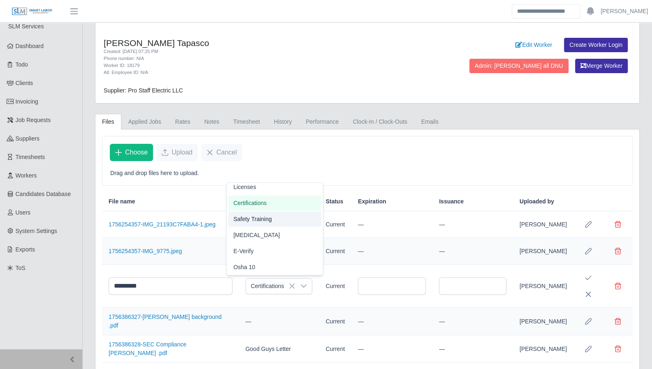
click at [263, 222] on span "Safety Training" at bounding box center [252, 219] width 38 height 9
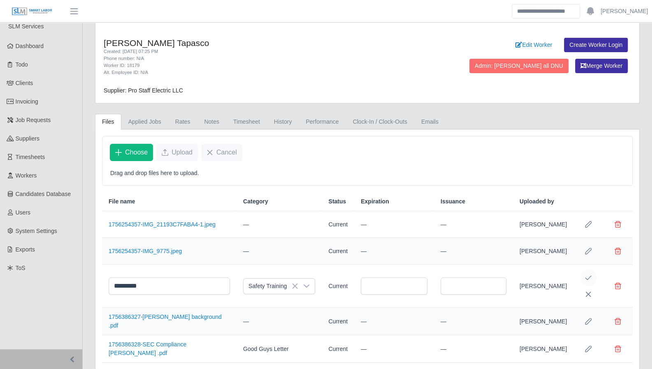
click at [587, 275] on icon "Save Edit" at bounding box center [588, 278] width 7 height 7
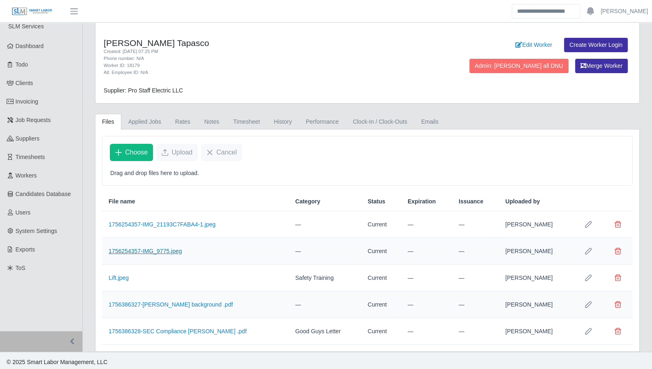
click at [133, 248] on link "1756254357-IMG_9775.jpeg" at bounding box center [145, 251] width 73 height 7
drag, startPoint x: 590, startPoint y: 250, endPoint x: 570, endPoint y: 244, distance: 20.0
click at [590, 250] on icon "Row Edit" at bounding box center [588, 251] width 7 height 7
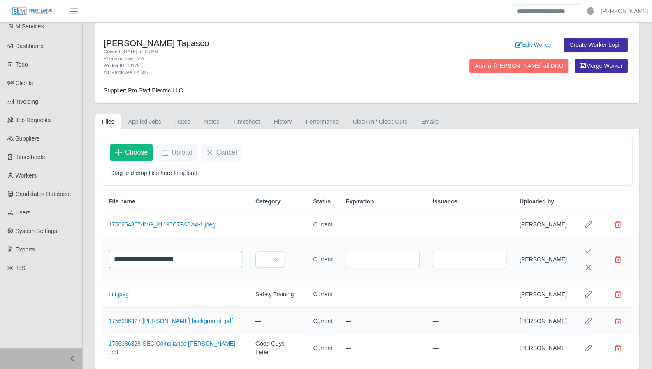
click at [181, 256] on input "**********" at bounding box center [176, 259] width 134 height 17
type input "**********"
click at [272, 258] on icon at bounding box center [275, 259] width 7 height 7
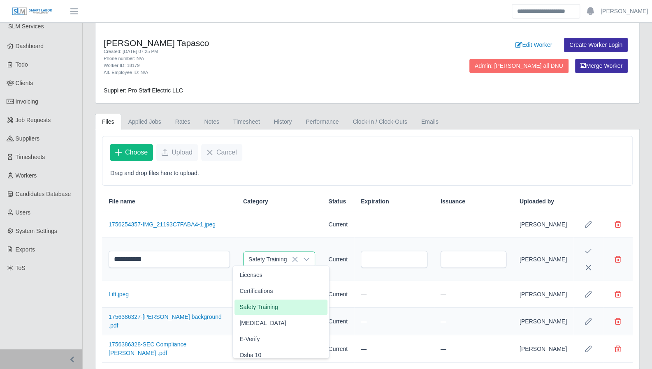
click at [255, 304] on span "Safety Training" at bounding box center [258, 307] width 38 height 9
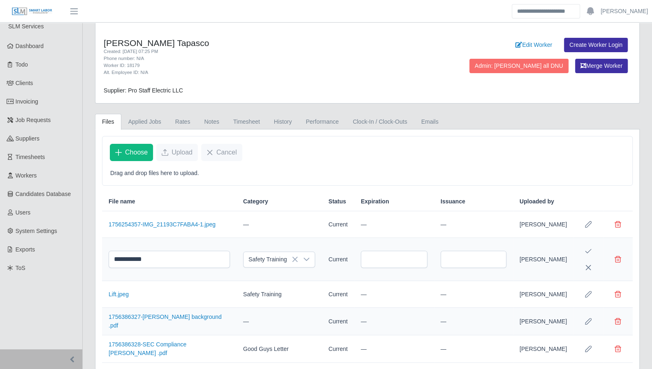
click at [587, 248] on icon "Save Edit" at bounding box center [588, 251] width 7 height 7
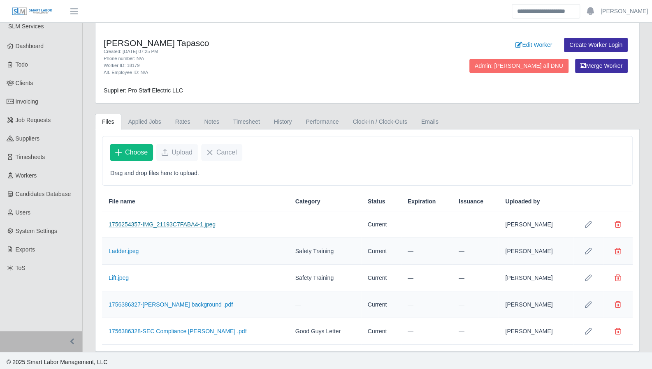
click at [199, 221] on link "1756254357-IMG_21193C7FABA4-1.jpeg" at bounding box center [162, 224] width 107 height 7
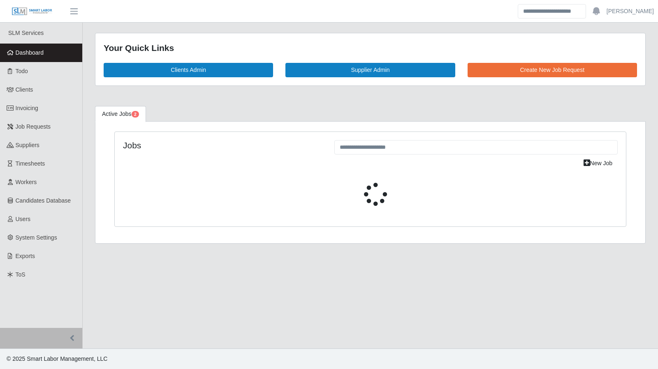
select select "****"
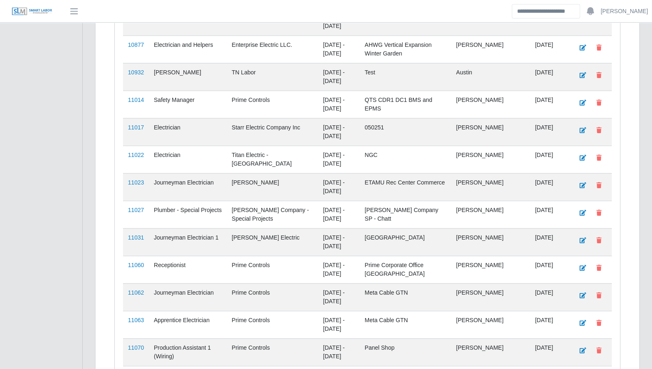
scroll to position [610, 0]
click at [136, 124] on link "11017" at bounding box center [136, 127] width 16 height 7
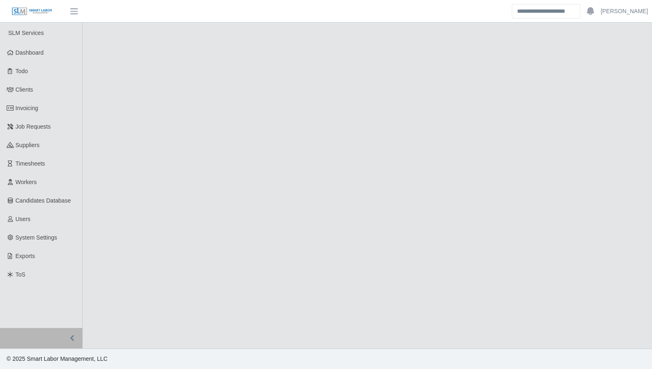
select select "****"
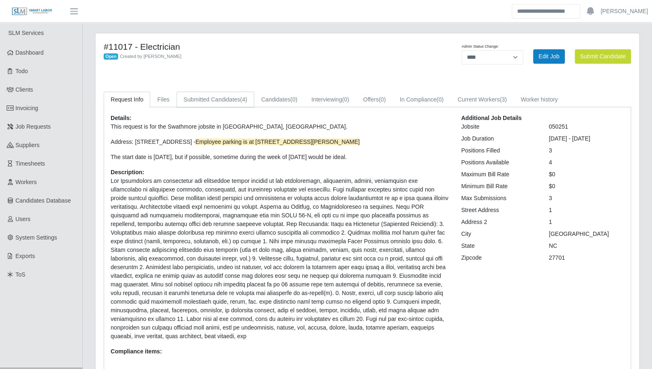
click at [223, 101] on link "Submitted Candidates (4)" at bounding box center [215, 100] width 78 height 16
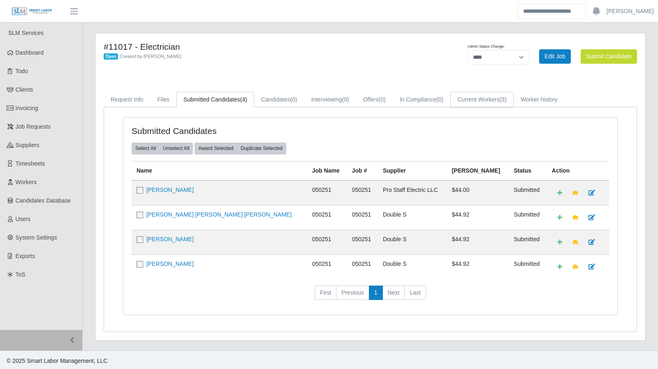
click at [474, 97] on link "Current Workers (3)" at bounding box center [481, 100] width 63 height 16
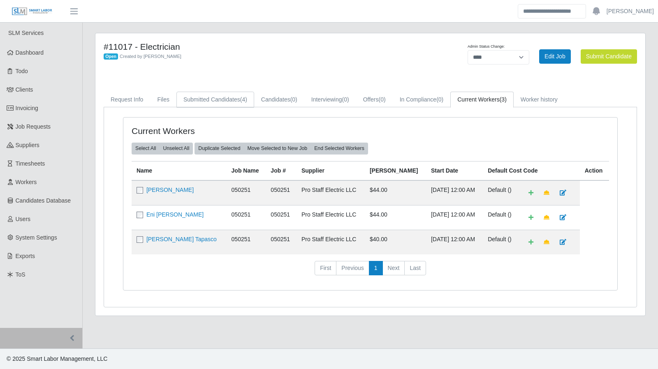
click at [224, 96] on link "Submitted Candidates (4)" at bounding box center [215, 100] width 78 height 16
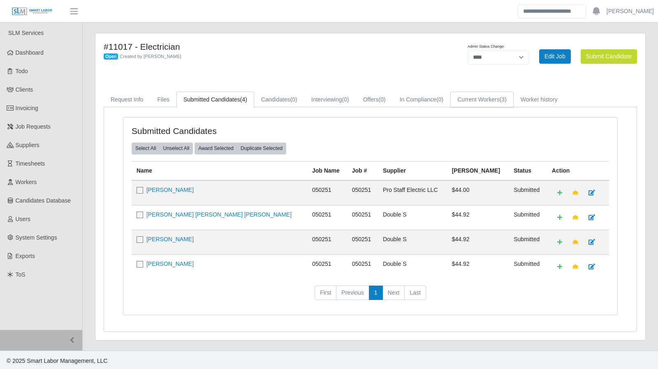
click at [487, 97] on link "Current Workers (3)" at bounding box center [481, 100] width 63 height 16
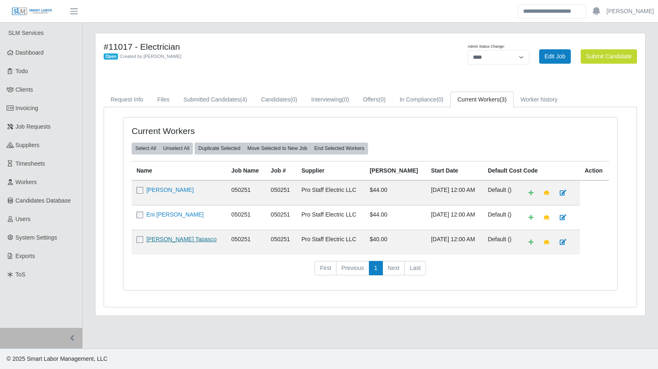
click at [183, 238] on link "[PERSON_NAME] Tapasco" at bounding box center [181, 239] width 70 height 7
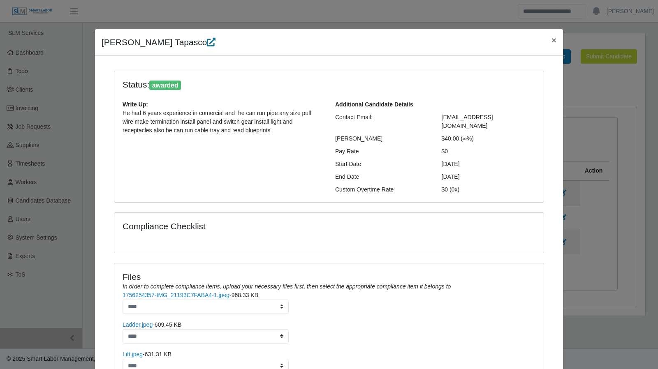
click at [207, 39] on icon at bounding box center [211, 42] width 9 height 9
click at [552, 42] on span "×" at bounding box center [553, 39] width 5 height 9
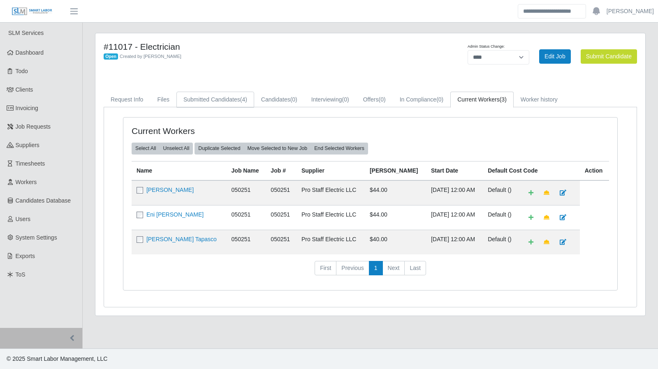
click at [217, 102] on link "Submitted Candidates (4)" at bounding box center [215, 100] width 78 height 16
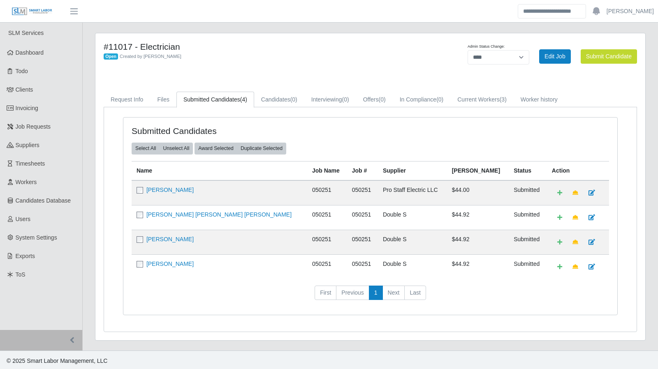
drag, startPoint x: 595, startPoint y: 271, endPoint x: 123, endPoint y: 189, distance: 478.3
click at [123, 189] on div "Submitted Candidates Select All Unselect All Award Selected Duplicate Selected …" at bounding box center [370, 216] width 494 height 197
drag, startPoint x: 180, startPoint y: 47, endPoint x: 108, endPoint y: 48, distance: 72.8
click at [108, 48] on h4 "#11017 - Electrician" at bounding box center [257, 47] width 306 height 10
copy h4 "11017 - Electrician"
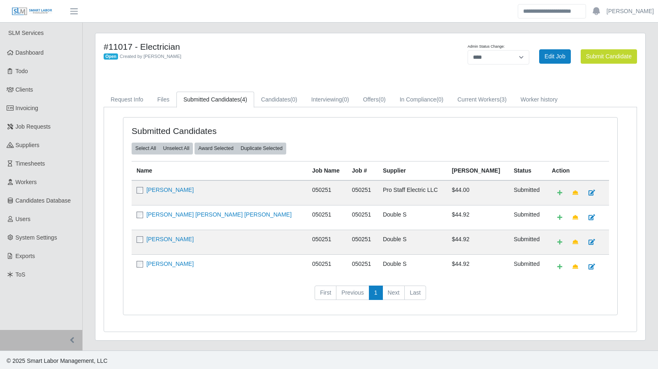
drag, startPoint x: 191, startPoint y: 70, endPoint x: 173, endPoint y: 69, distance: 17.3
click at [191, 70] on div "#11017 - Electrician Open Created by [PERSON_NAME]" at bounding box center [256, 57] width 318 height 30
click at [49, 56] on link "Dashboard" at bounding box center [41, 53] width 82 height 19
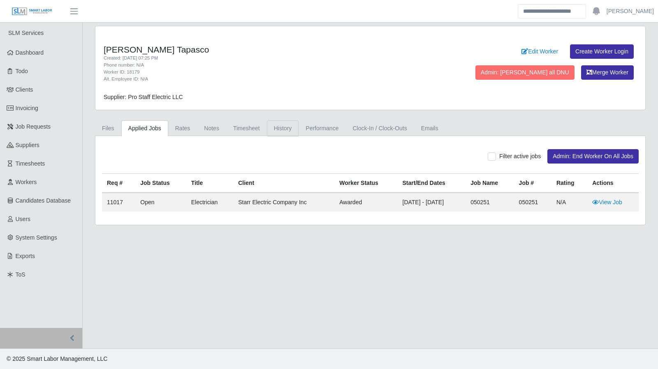
click at [284, 130] on link "History" at bounding box center [283, 128] width 32 height 16
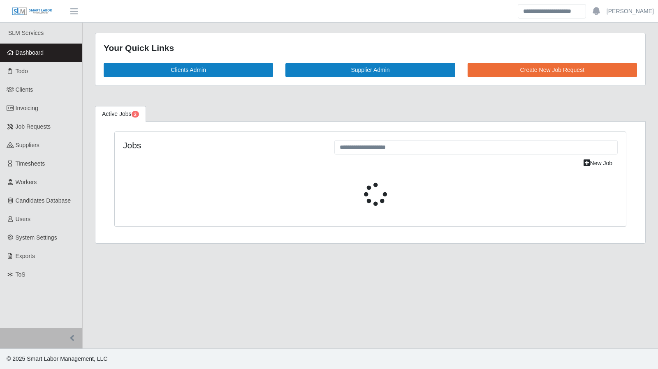
select select "****"
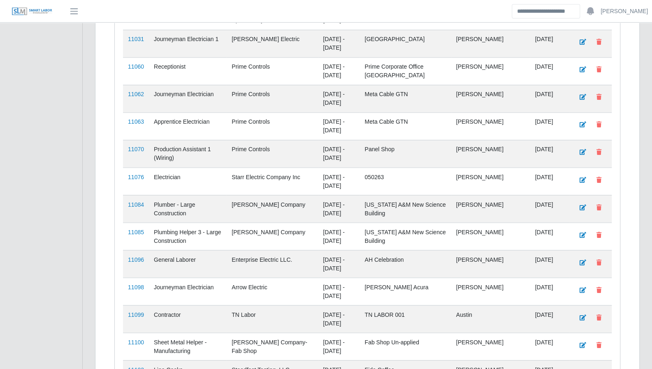
scroll to position [822, 0]
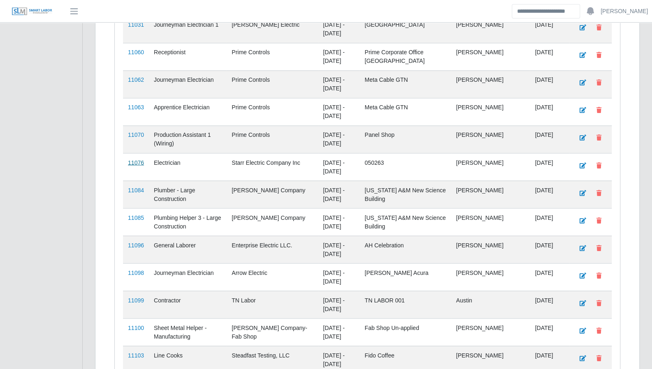
click at [139, 159] on link "11076" at bounding box center [136, 162] width 16 height 7
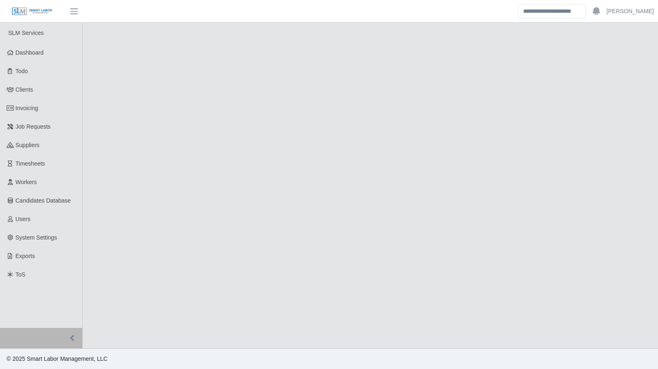
select select "****"
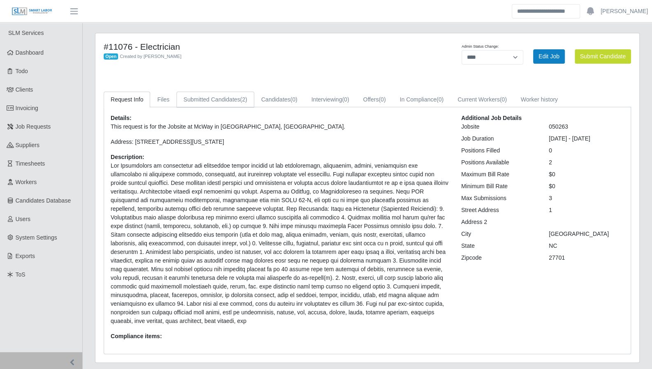
click at [224, 102] on link "Submitted Candidates (2)" at bounding box center [215, 100] width 78 height 16
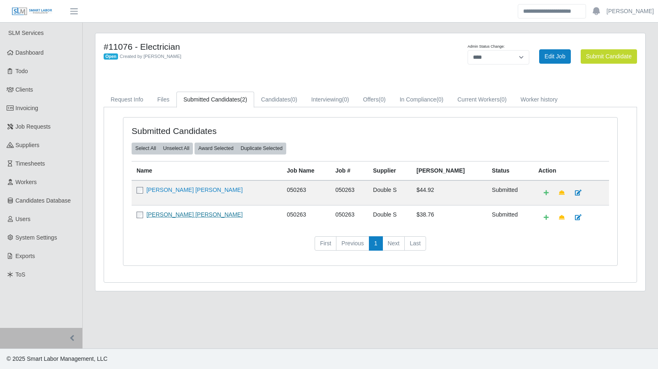
click at [202, 214] on link "[PERSON_NAME] [PERSON_NAME]" at bounding box center [194, 214] width 96 height 7
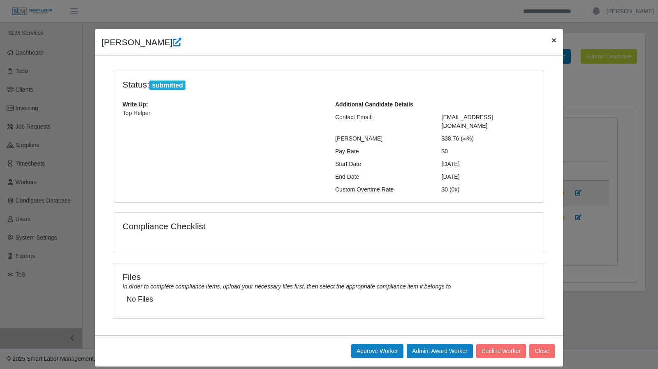
click at [551, 42] on span "×" at bounding box center [553, 39] width 5 height 9
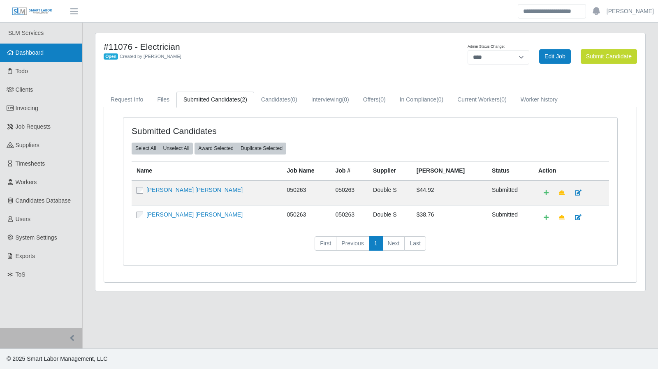
click at [23, 56] on span "Dashboard" at bounding box center [30, 52] width 28 height 7
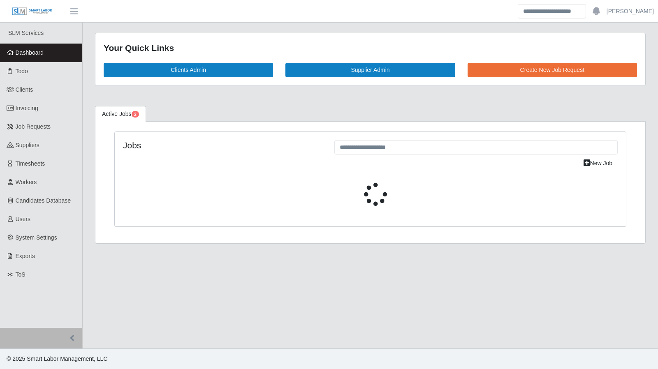
select select "****"
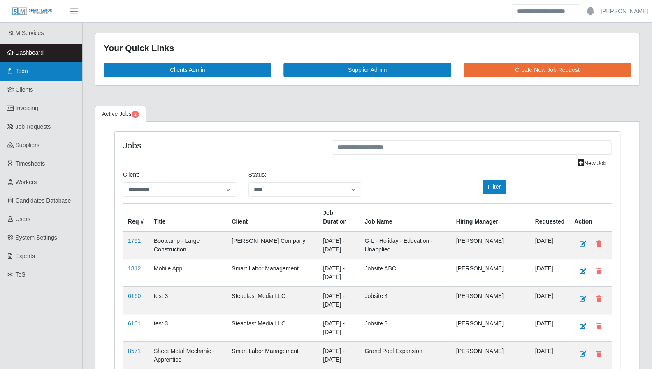
click at [45, 77] on link "Todo" at bounding box center [41, 71] width 82 height 19
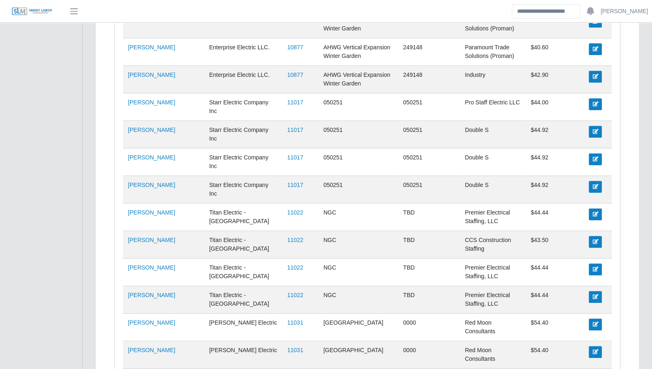
scroll to position [347, 0]
